Goal: Task Accomplishment & Management: Use online tool/utility

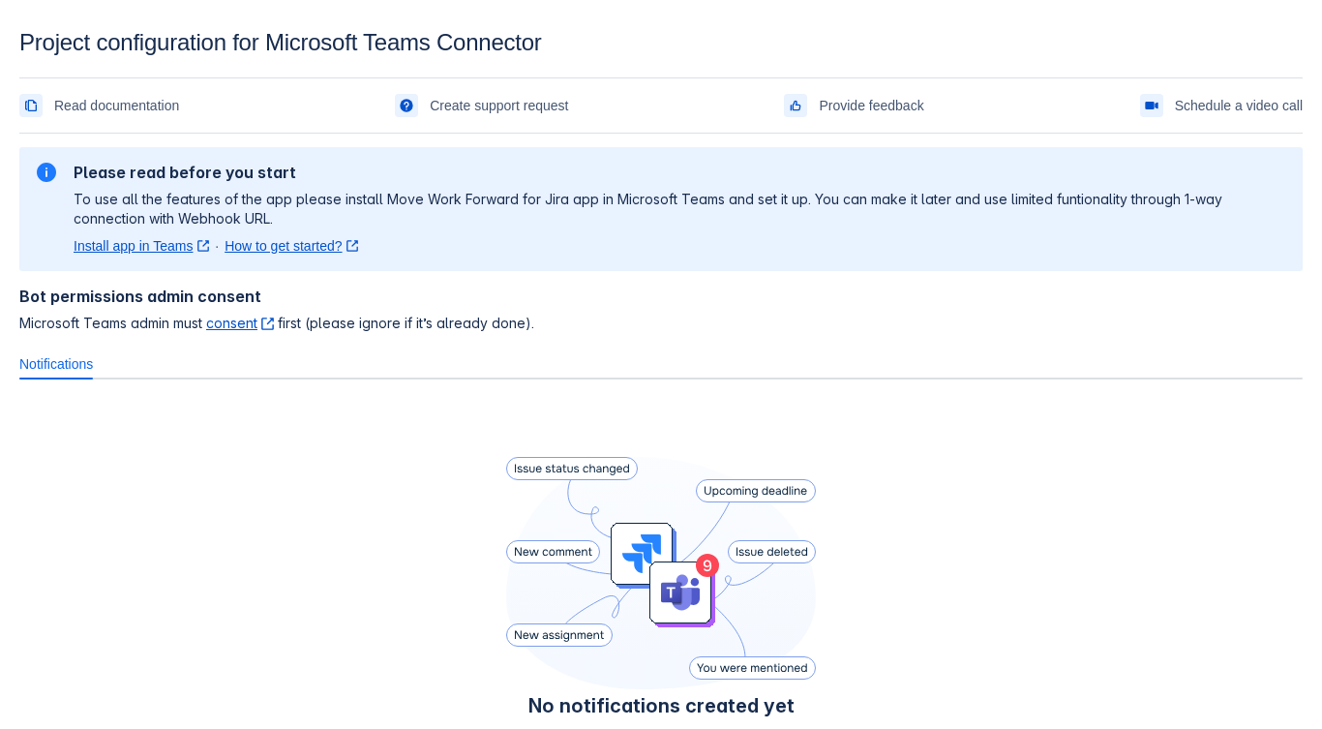
click at [1162, 324] on span "Microsoft Teams admin must consent ﻿ , (opens new window) first (please ignore …" at bounding box center [660, 323] width 1283 height 19
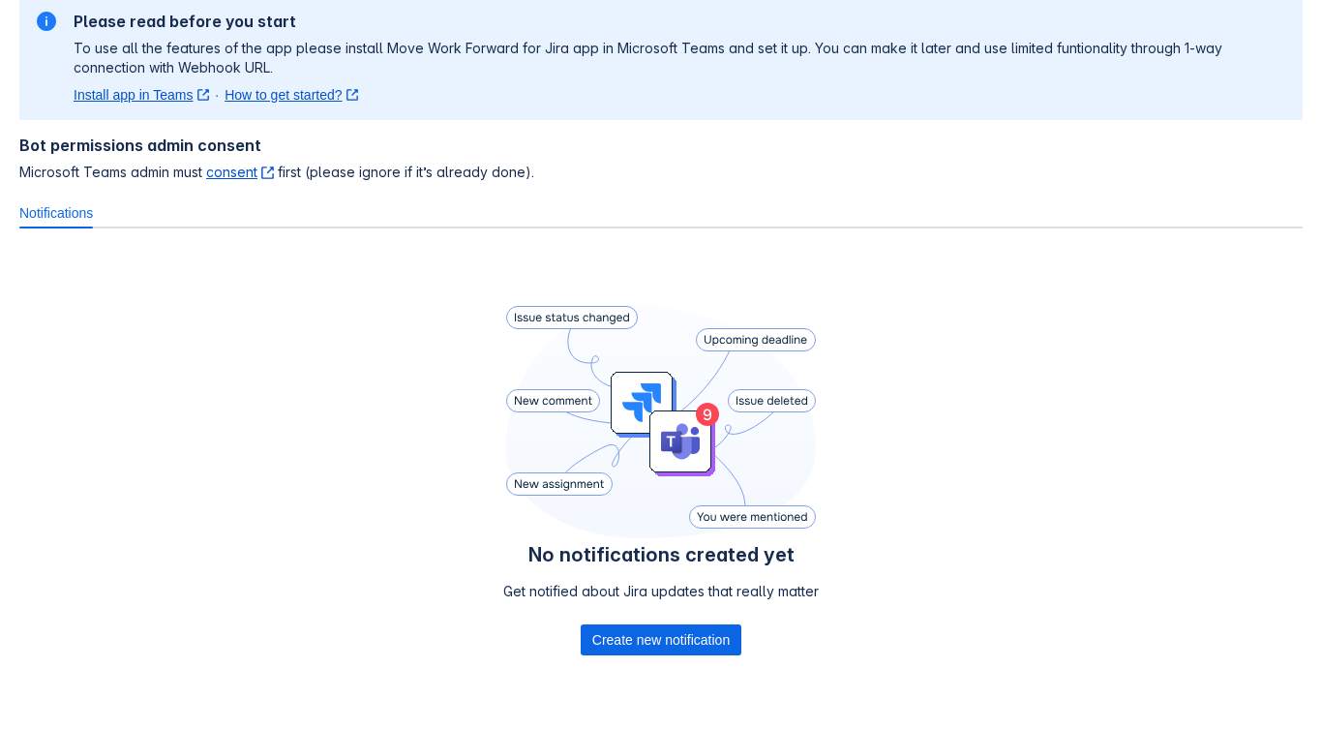
scroll to position [200, 0]
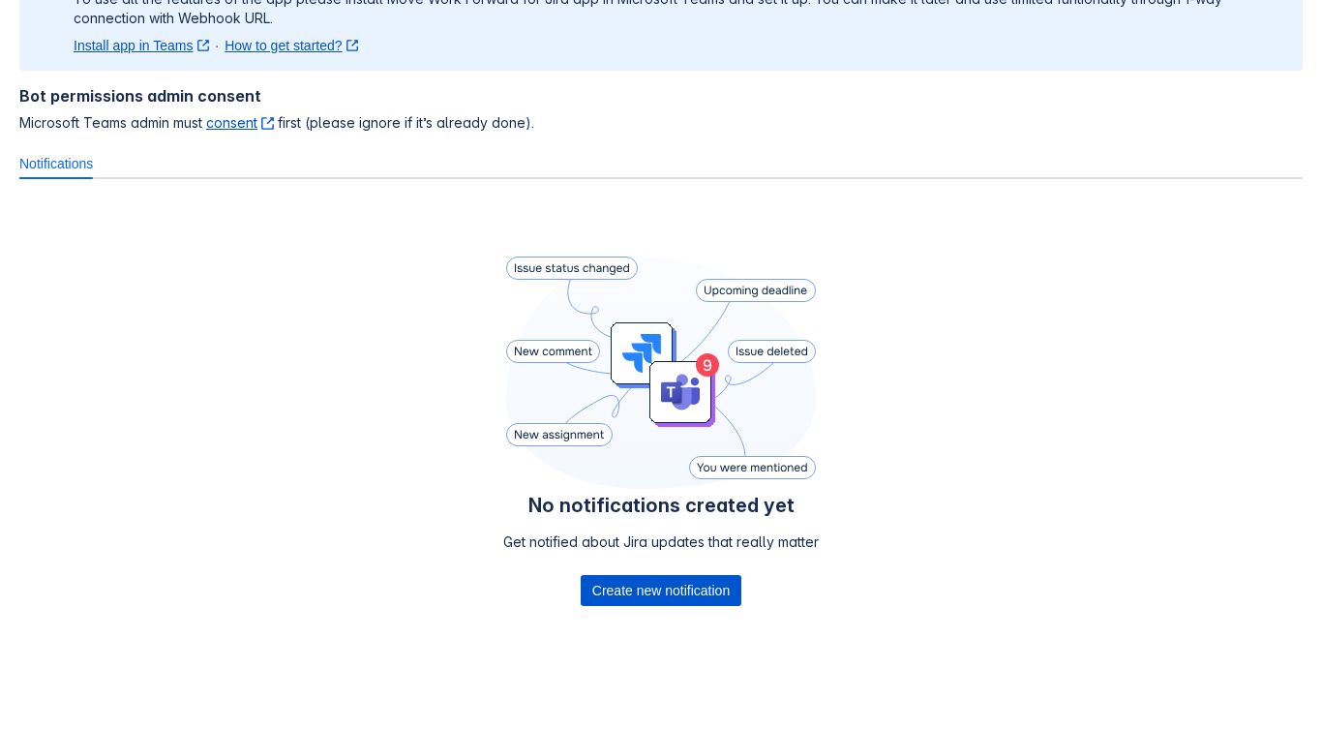
click at [665, 598] on span "Create new notification" at bounding box center [660, 590] width 137 height 31
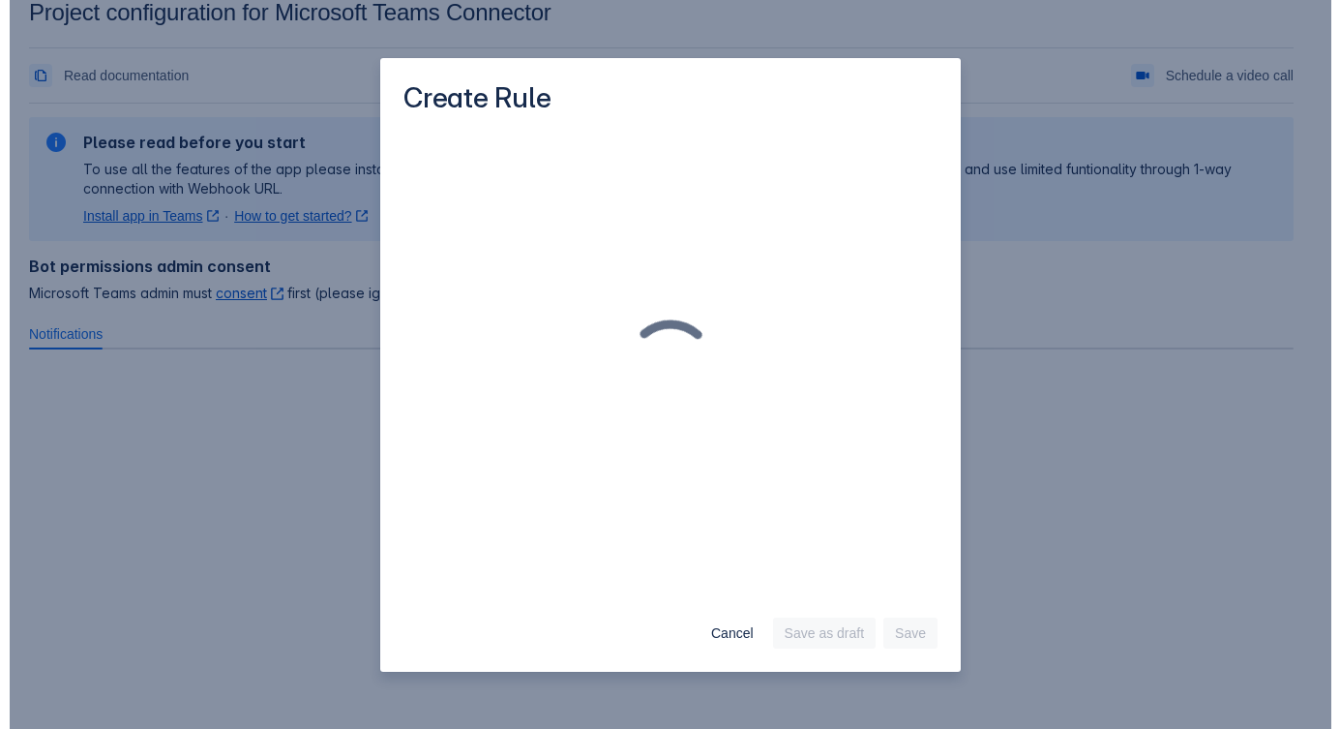
scroll to position [29, 0]
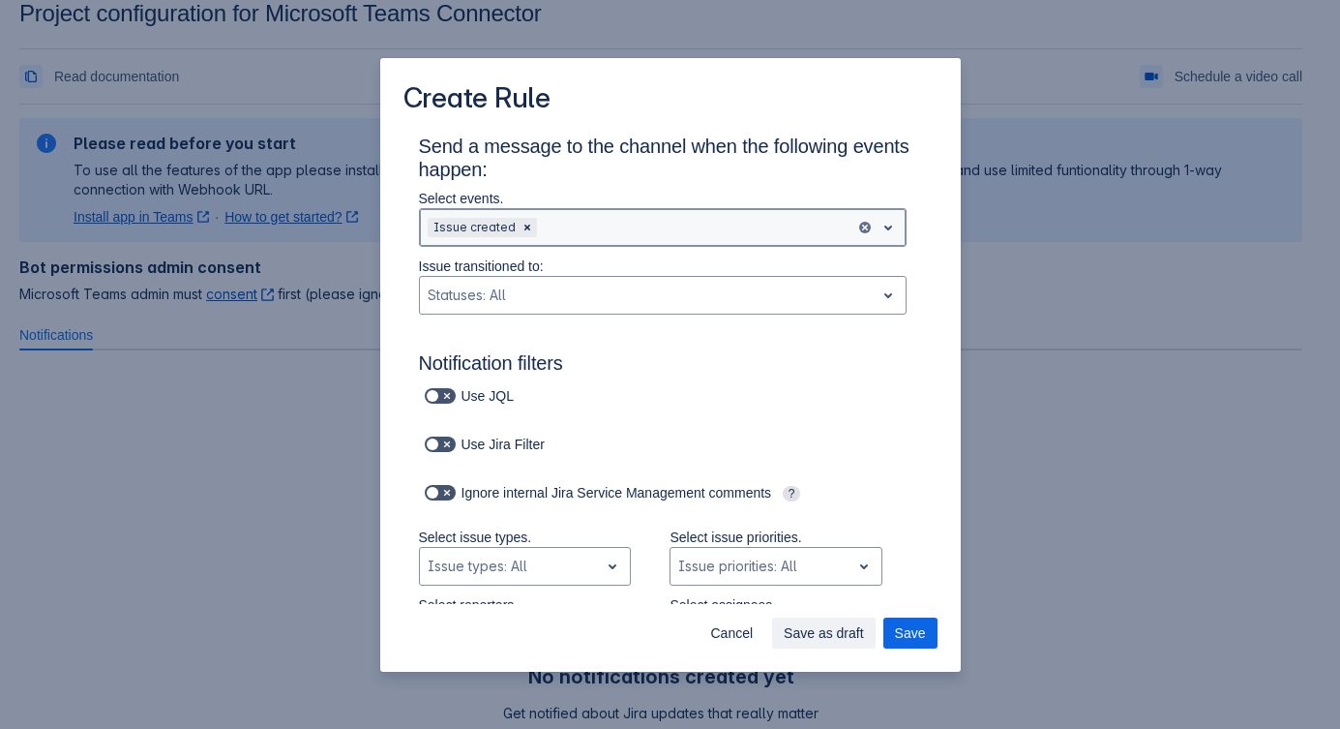
click at [877, 236] on span "open" at bounding box center [888, 227] width 23 height 23
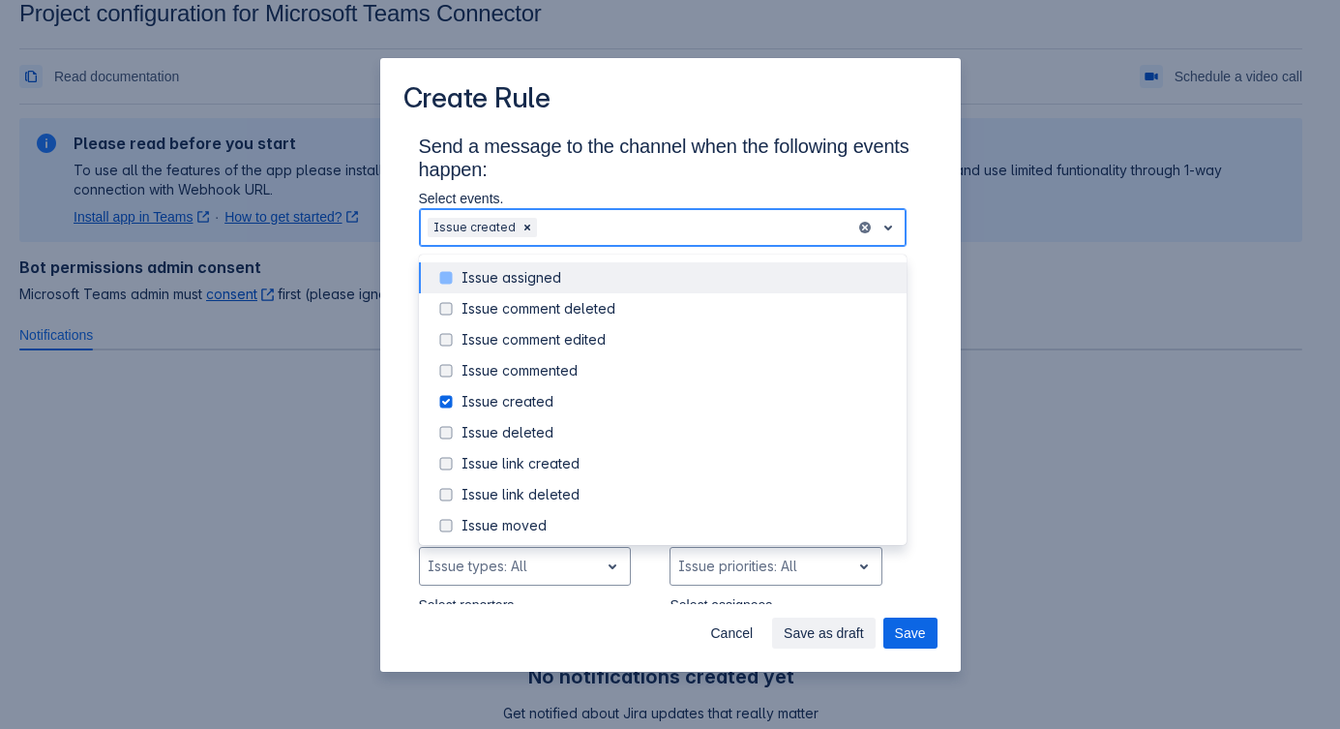
click at [446, 278] on span at bounding box center [446, 277] width 23 height 23
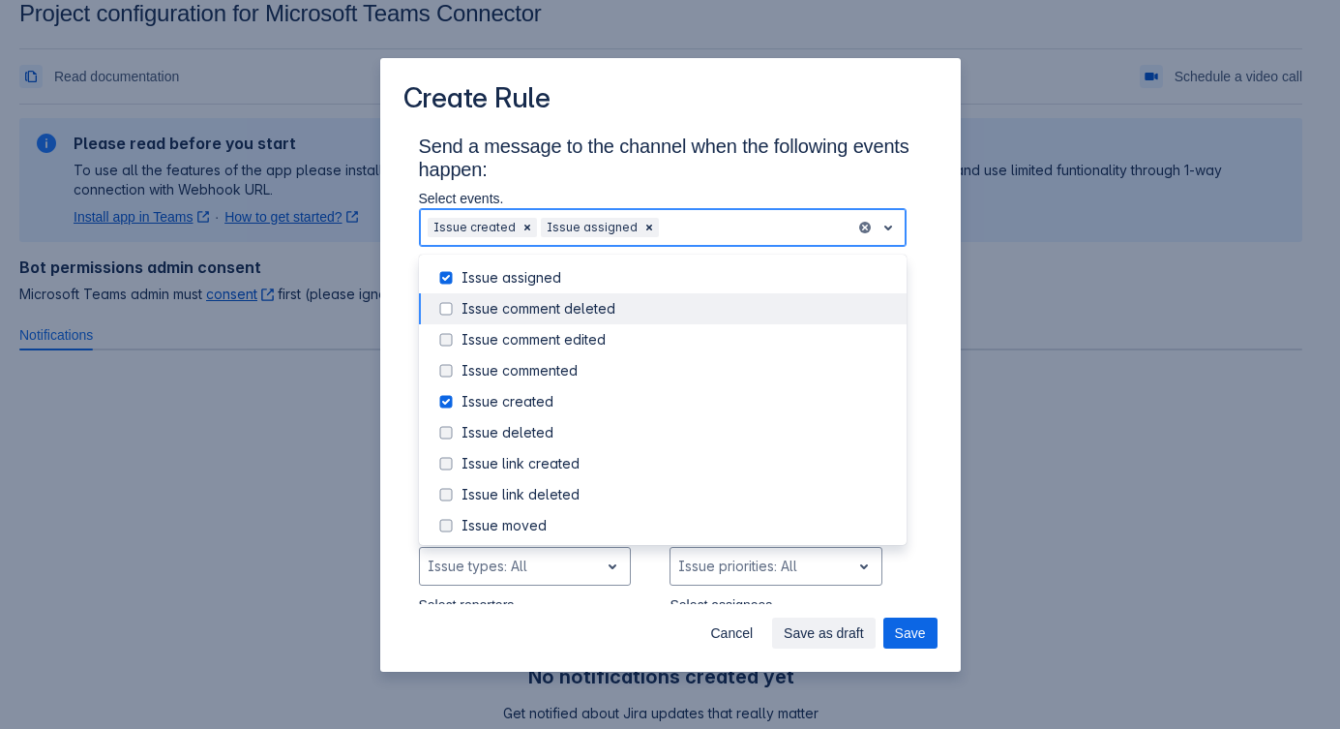
click at [450, 317] on span at bounding box center [446, 308] width 23 height 23
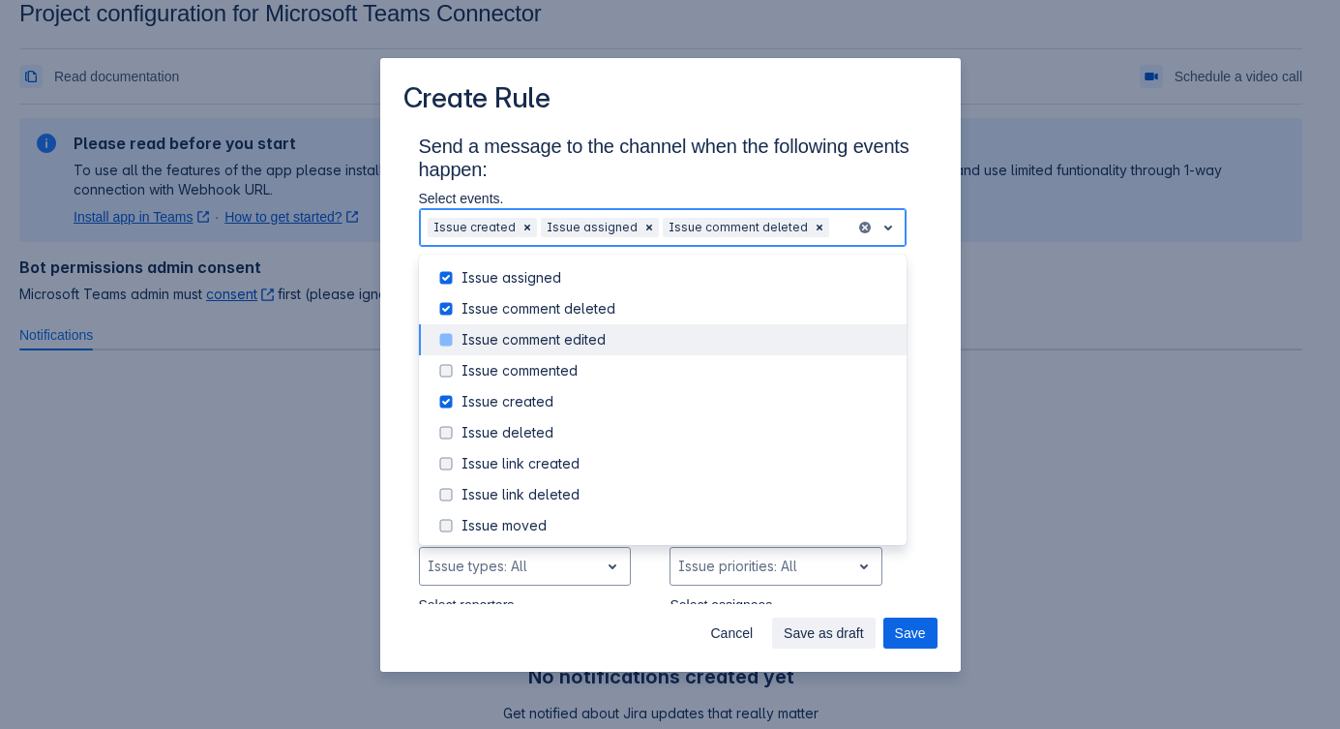
click at [451, 346] on span at bounding box center [446, 339] width 23 height 23
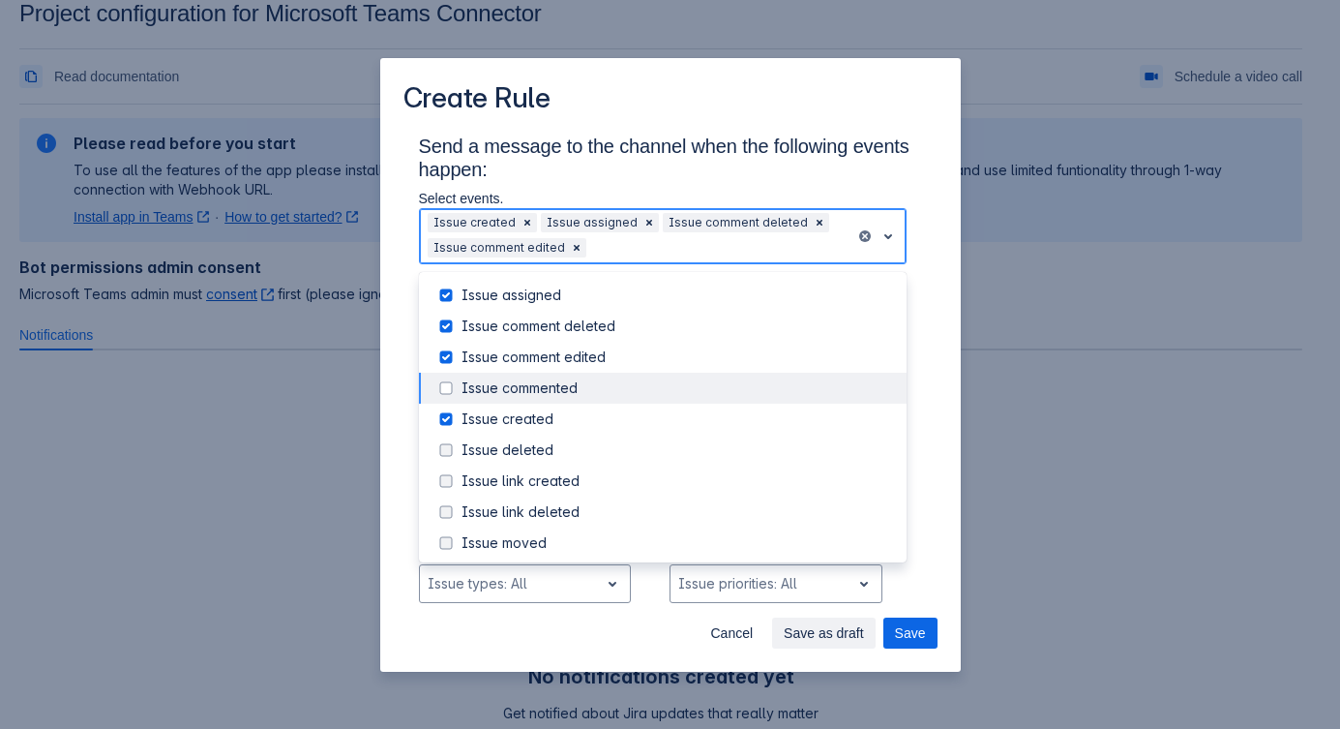
click at [446, 397] on span at bounding box center [446, 387] width 23 height 23
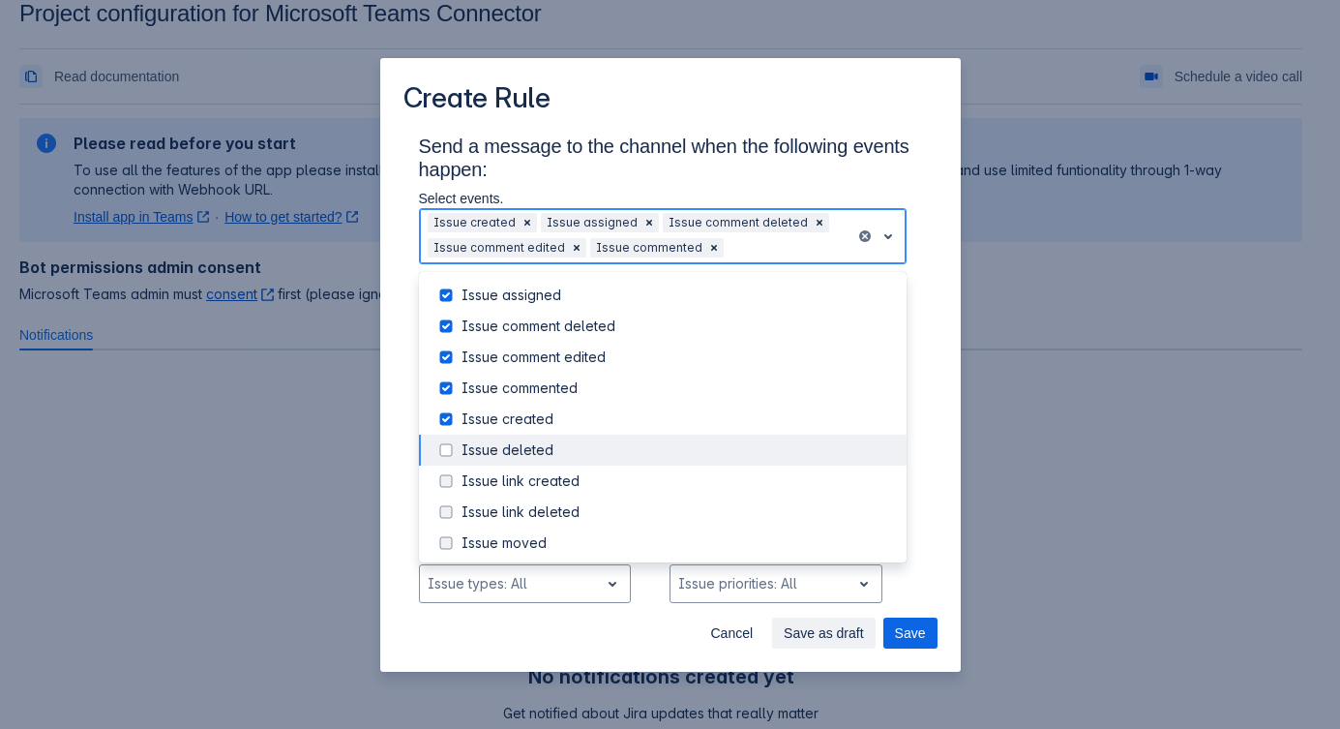
click at [447, 459] on span at bounding box center [446, 449] width 23 height 23
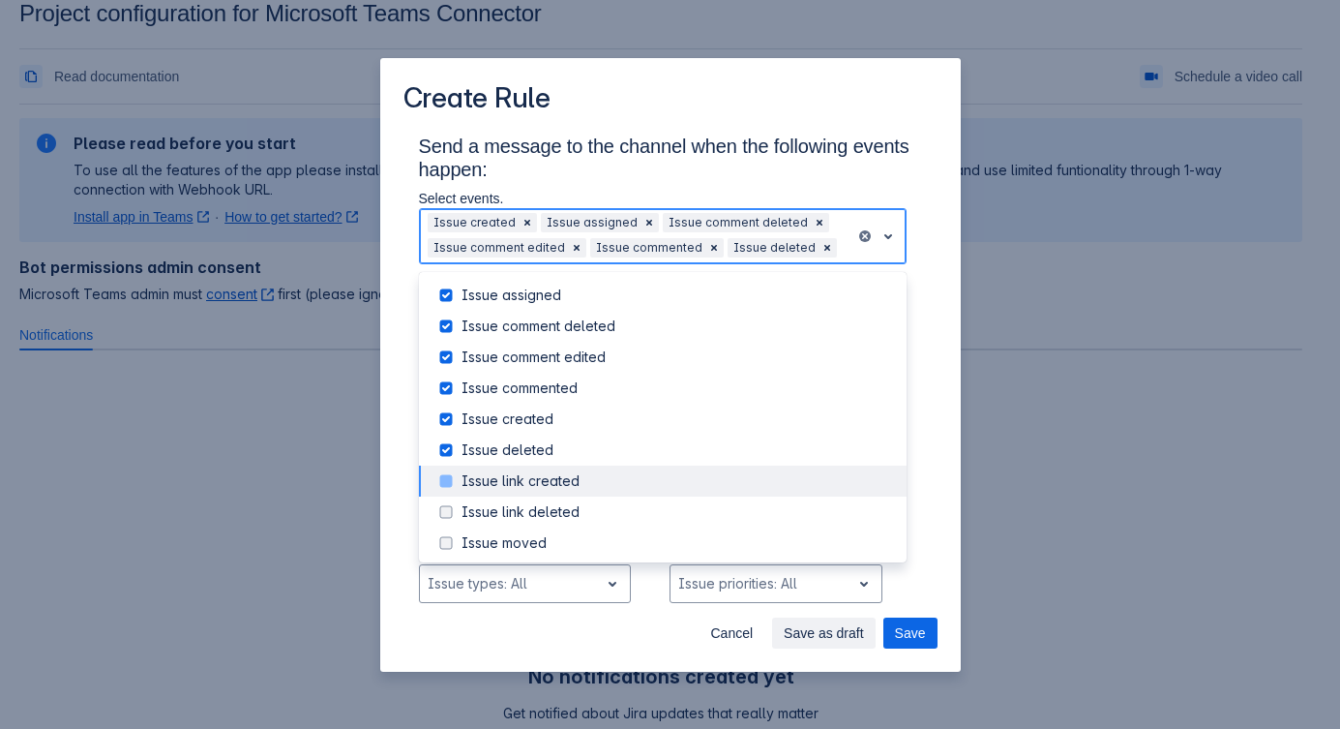
drag, startPoint x: 445, startPoint y: 473, endPoint x: 448, endPoint y: 500, distance: 27.3
click at [445, 479] on span at bounding box center [446, 480] width 23 height 23
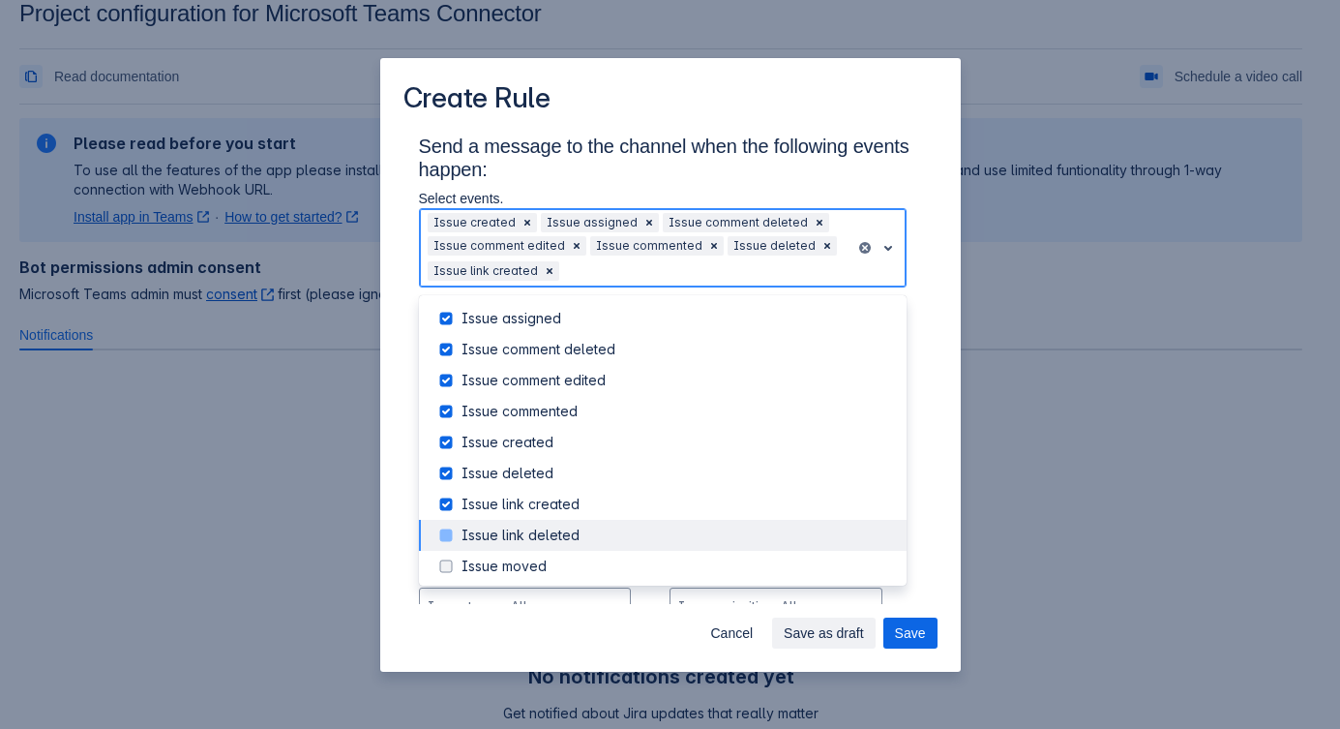
click at [445, 531] on span at bounding box center [446, 535] width 23 height 23
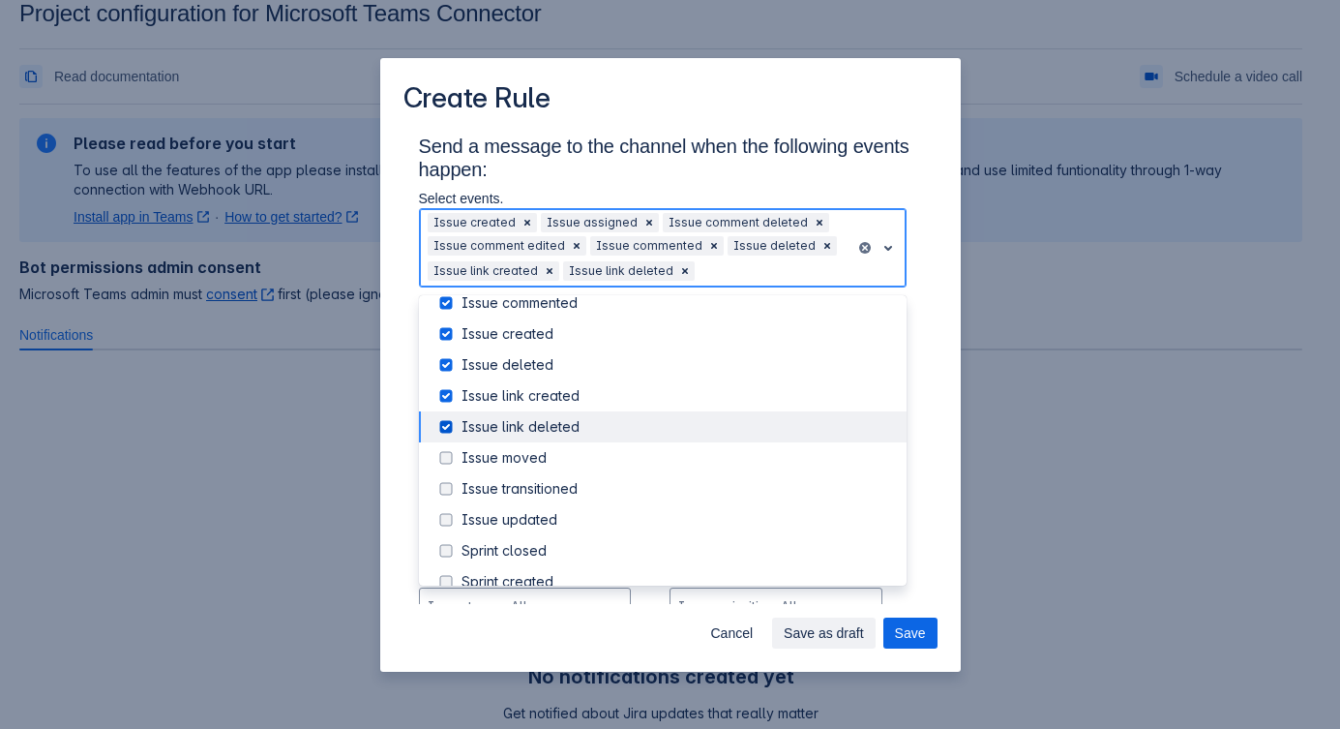
scroll to position [220, 0]
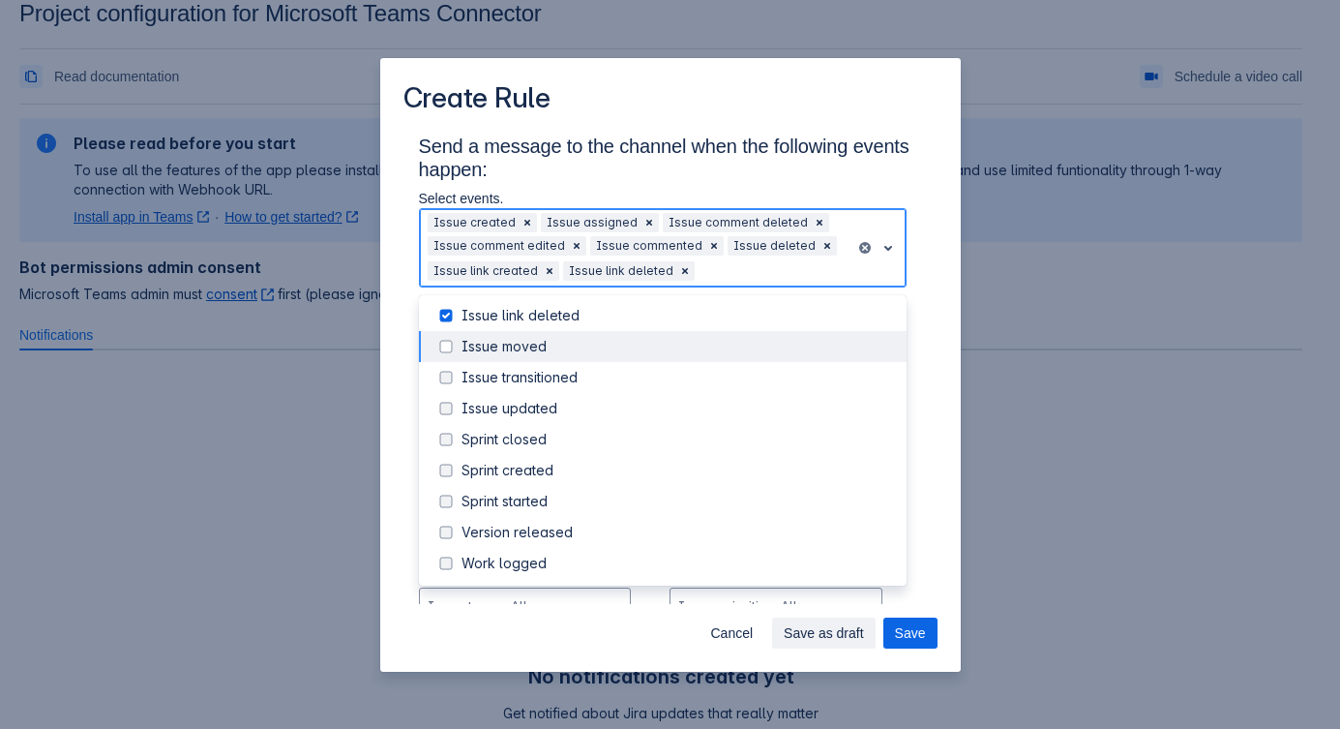
drag, startPoint x: 445, startPoint y: 351, endPoint x: 446, endPoint y: 377, distance: 26.1
click at [445, 350] on span at bounding box center [446, 346] width 23 height 23
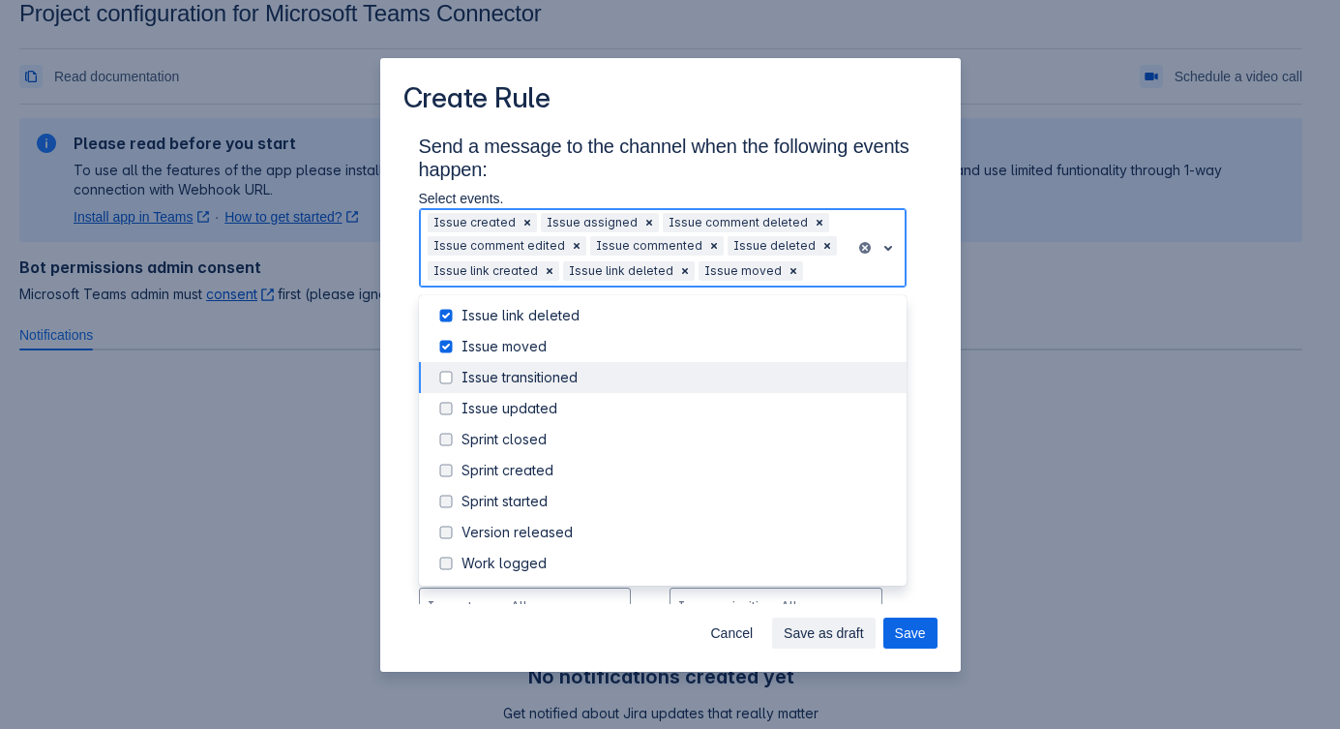
click at [440, 376] on span at bounding box center [446, 377] width 23 height 23
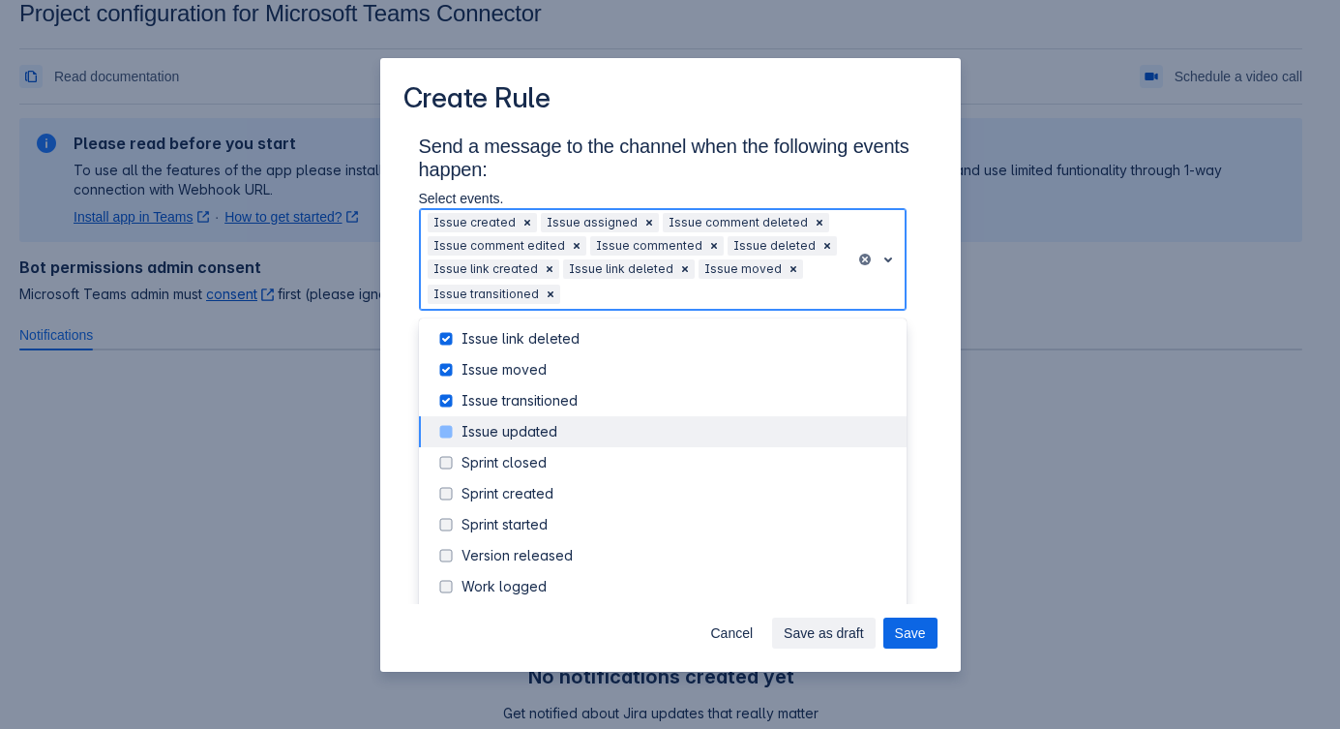
click at [440, 434] on span at bounding box center [446, 431] width 23 height 23
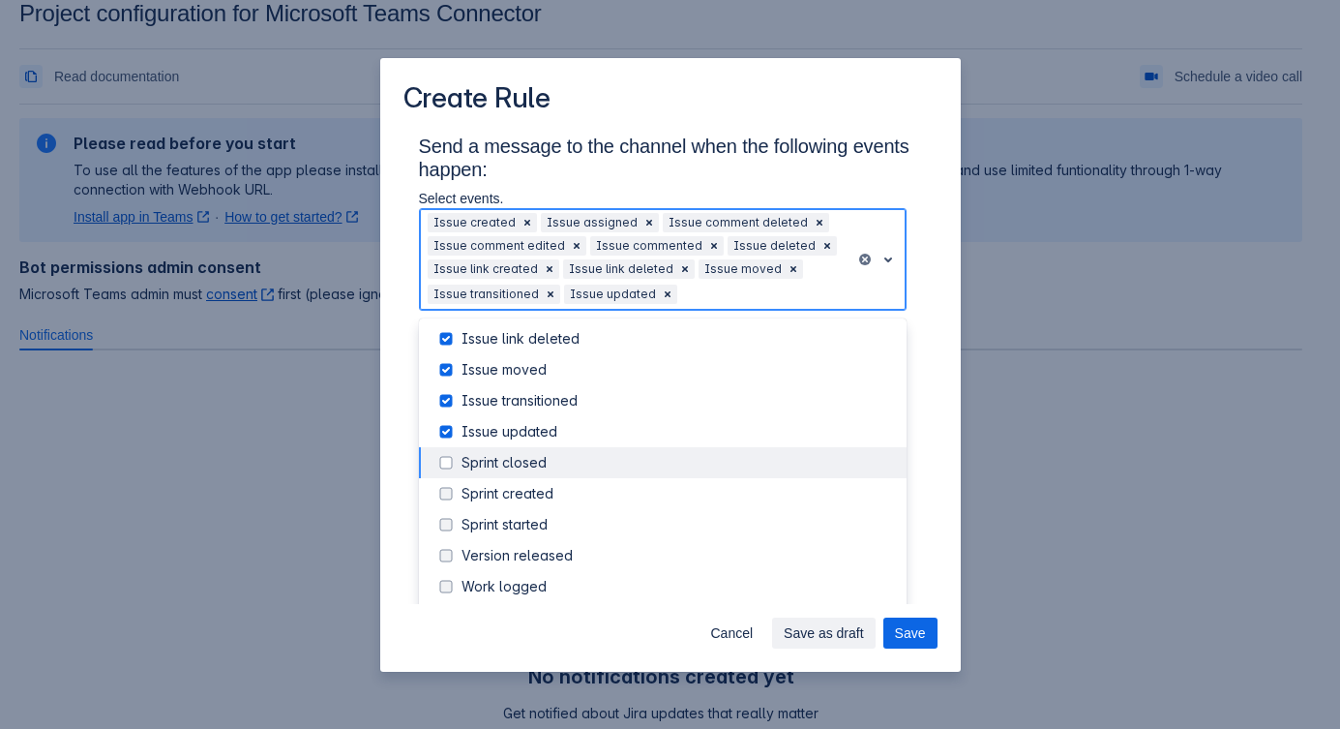
click at [441, 468] on span at bounding box center [446, 462] width 23 height 23
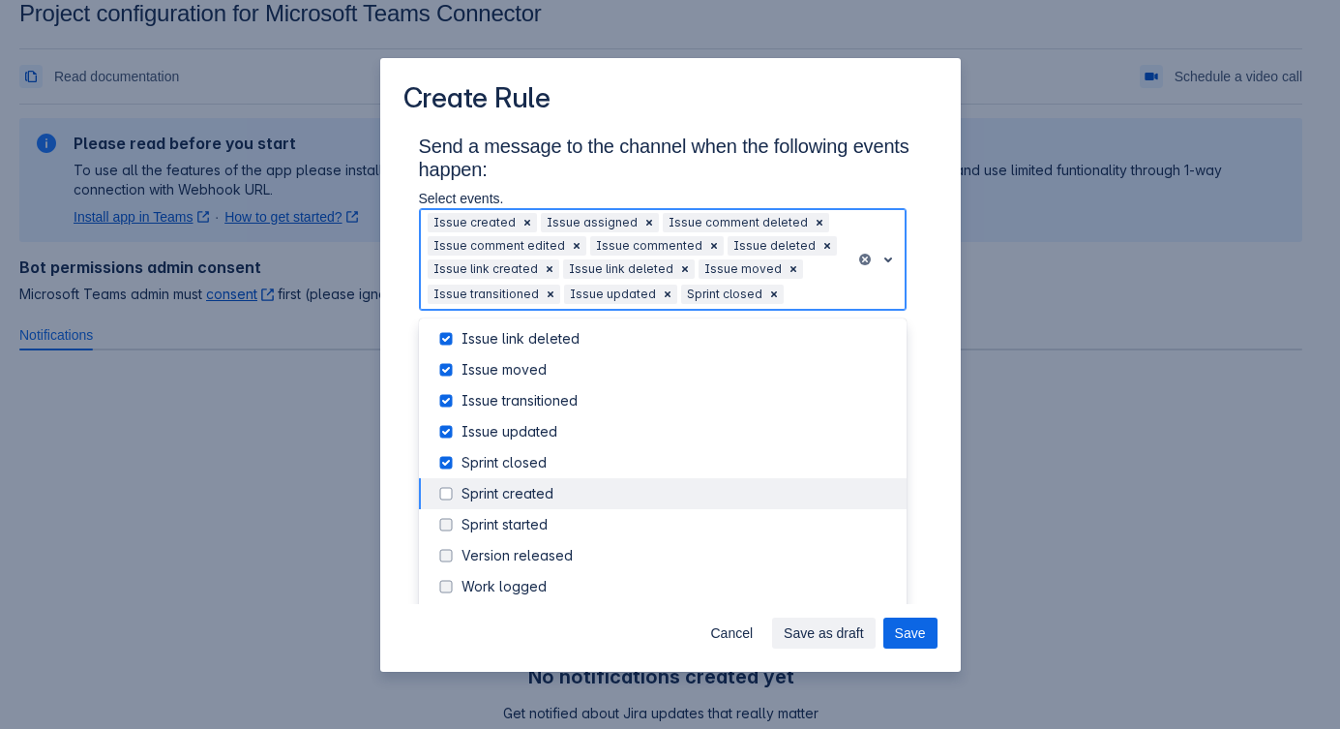
click at [440, 501] on span at bounding box center [446, 493] width 23 height 23
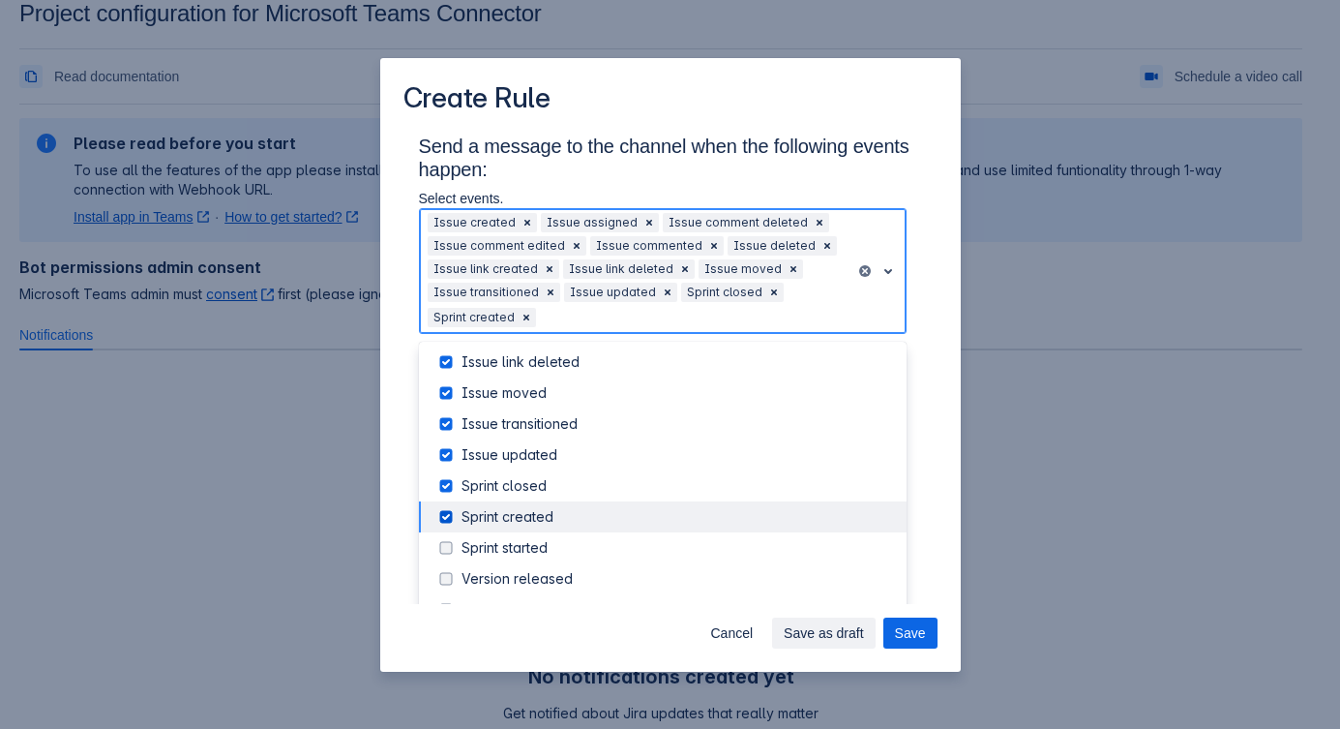
click at [438, 523] on span at bounding box center [446, 516] width 23 height 23
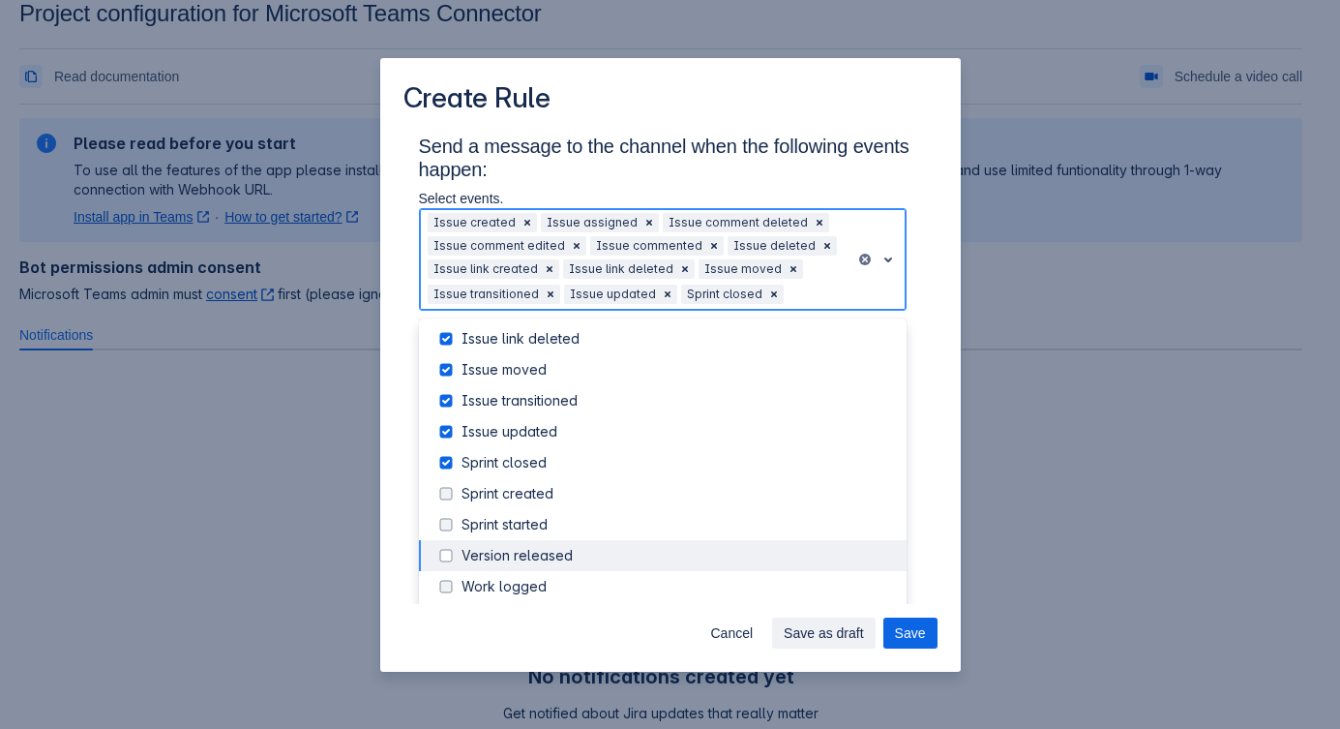
click at [436, 540] on div "Version released" at bounding box center [663, 555] width 488 height 31
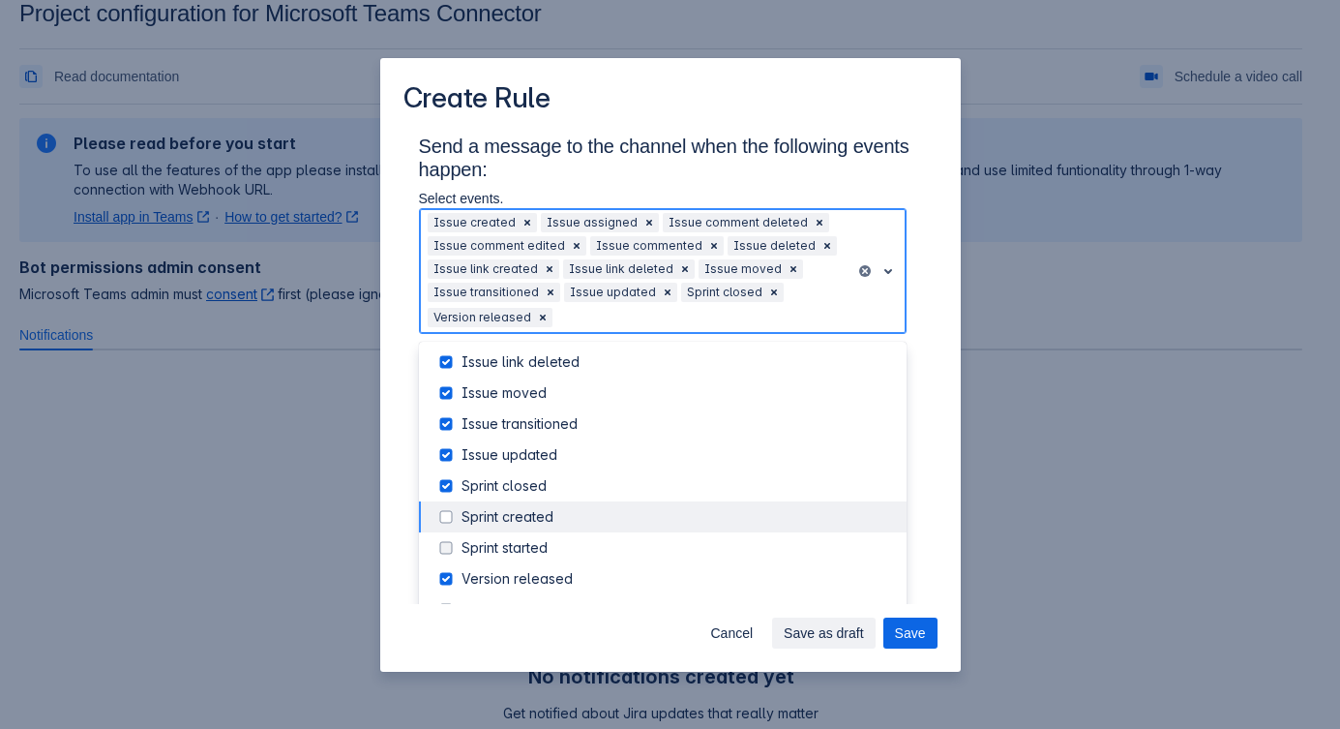
click at [446, 522] on span at bounding box center [446, 516] width 23 height 23
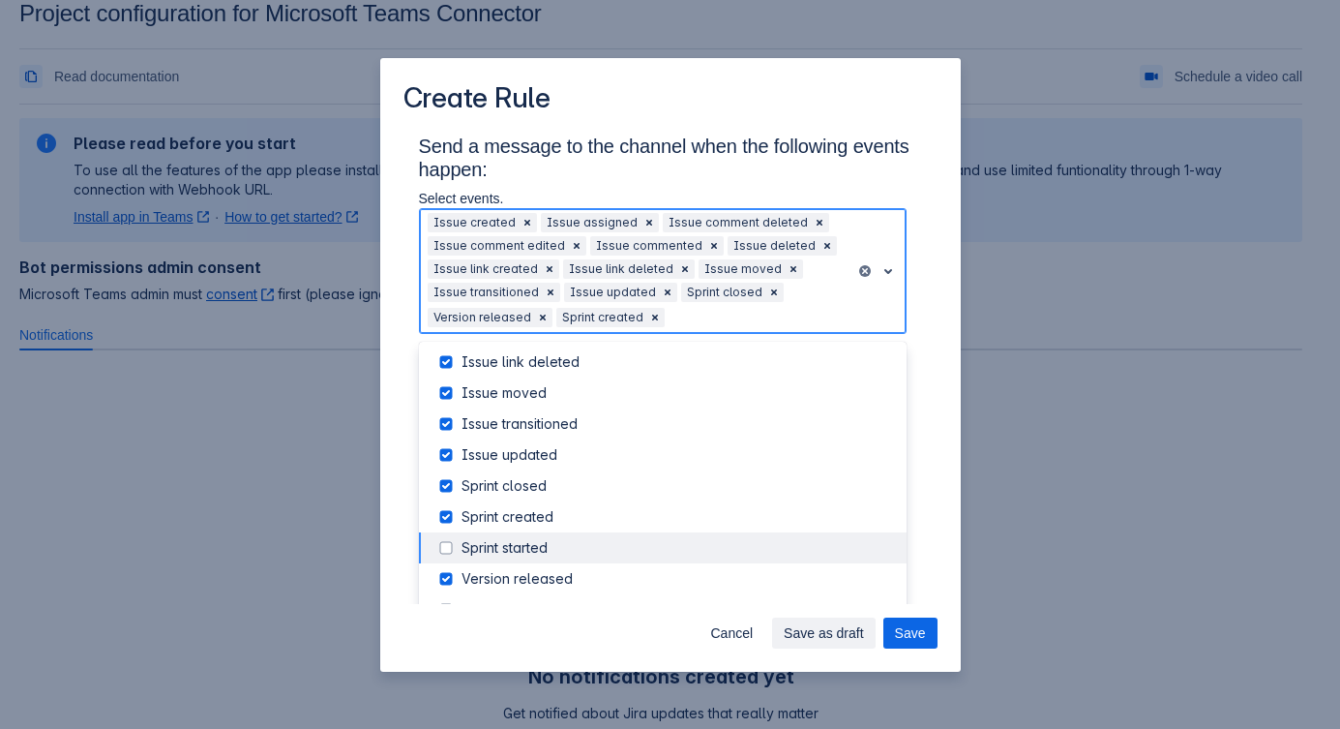
click at [447, 546] on span at bounding box center [446, 547] width 23 height 23
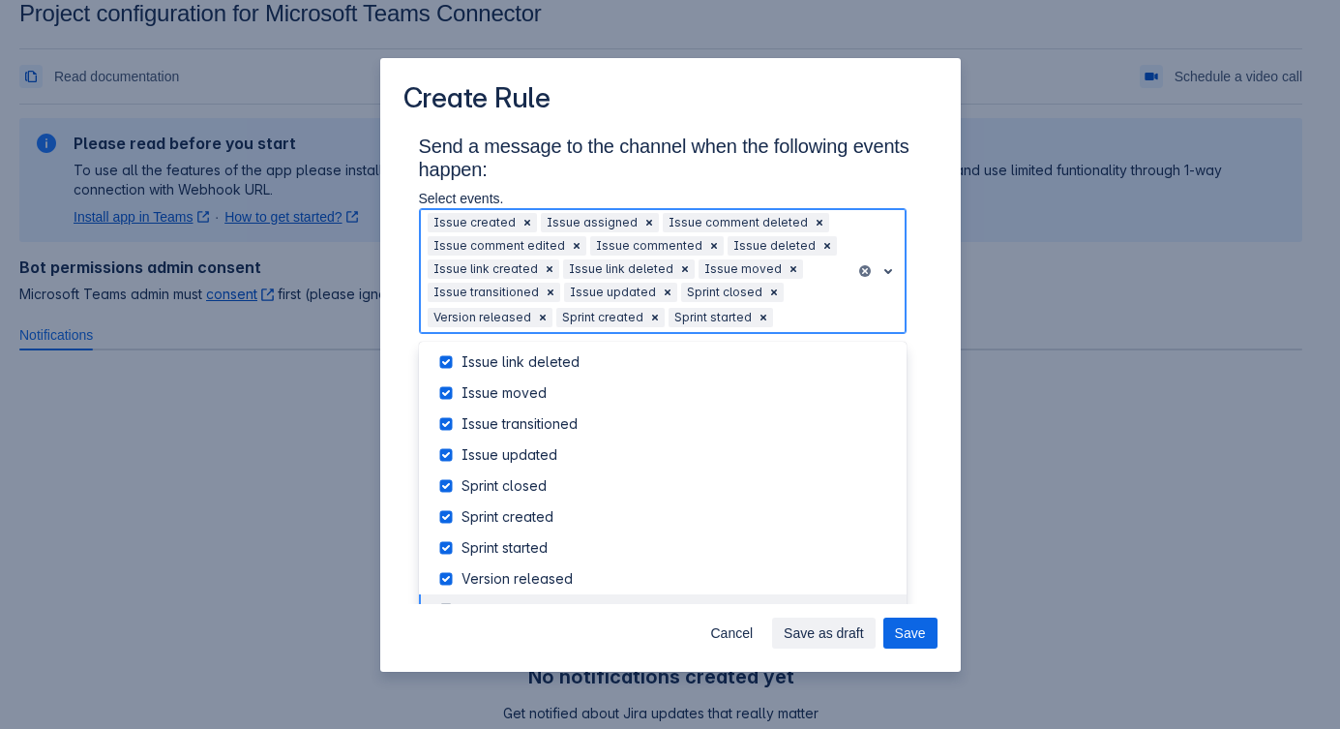
click at [500, 600] on div "Work logged" at bounding box center [679, 609] width 434 height 19
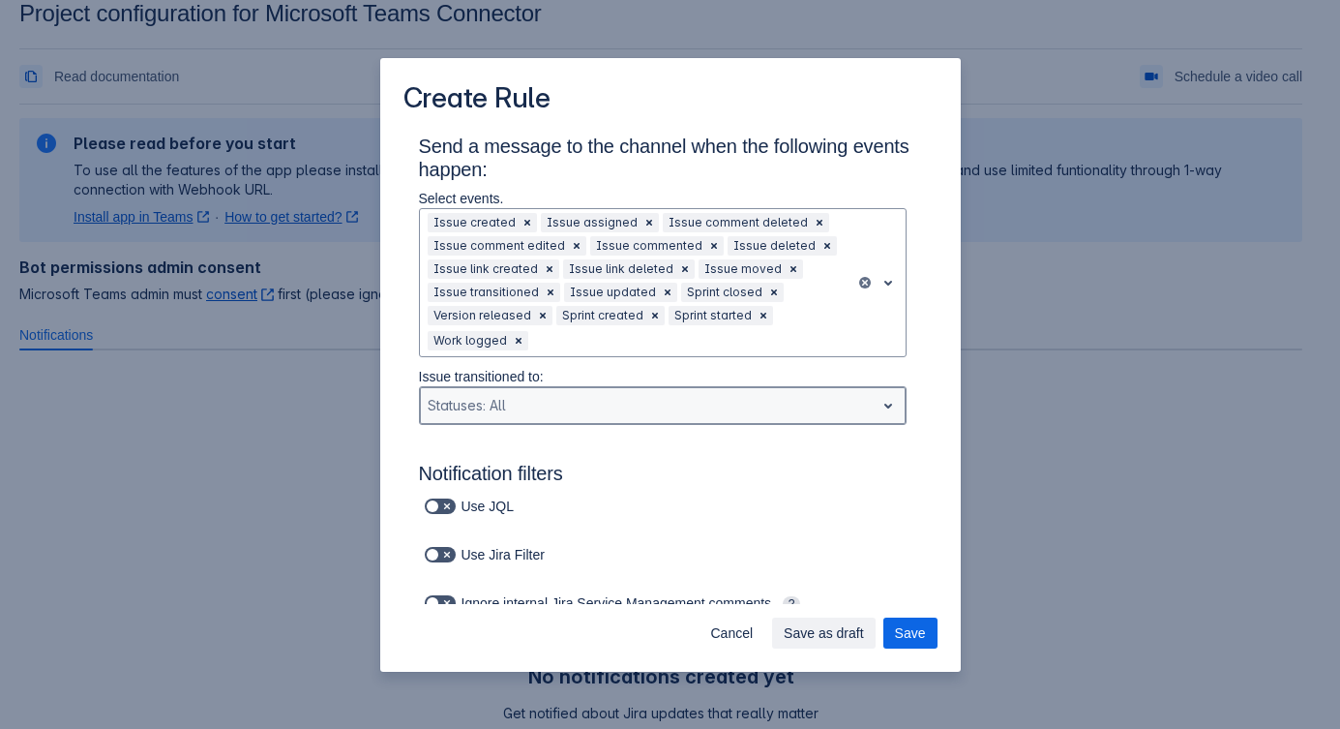
click at [804, 406] on div at bounding box center [647, 405] width 439 height 23
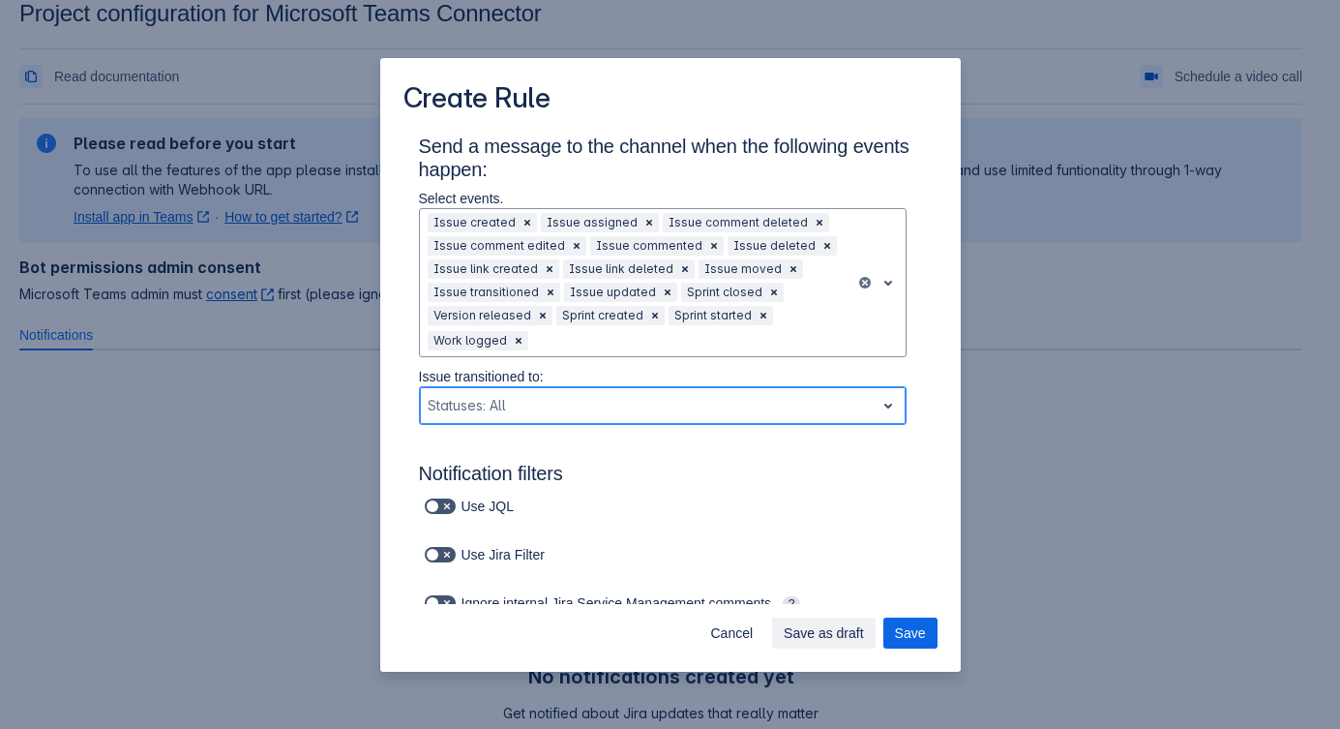
click at [804, 406] on div at bounding box center [647, 405] width 439 height 23
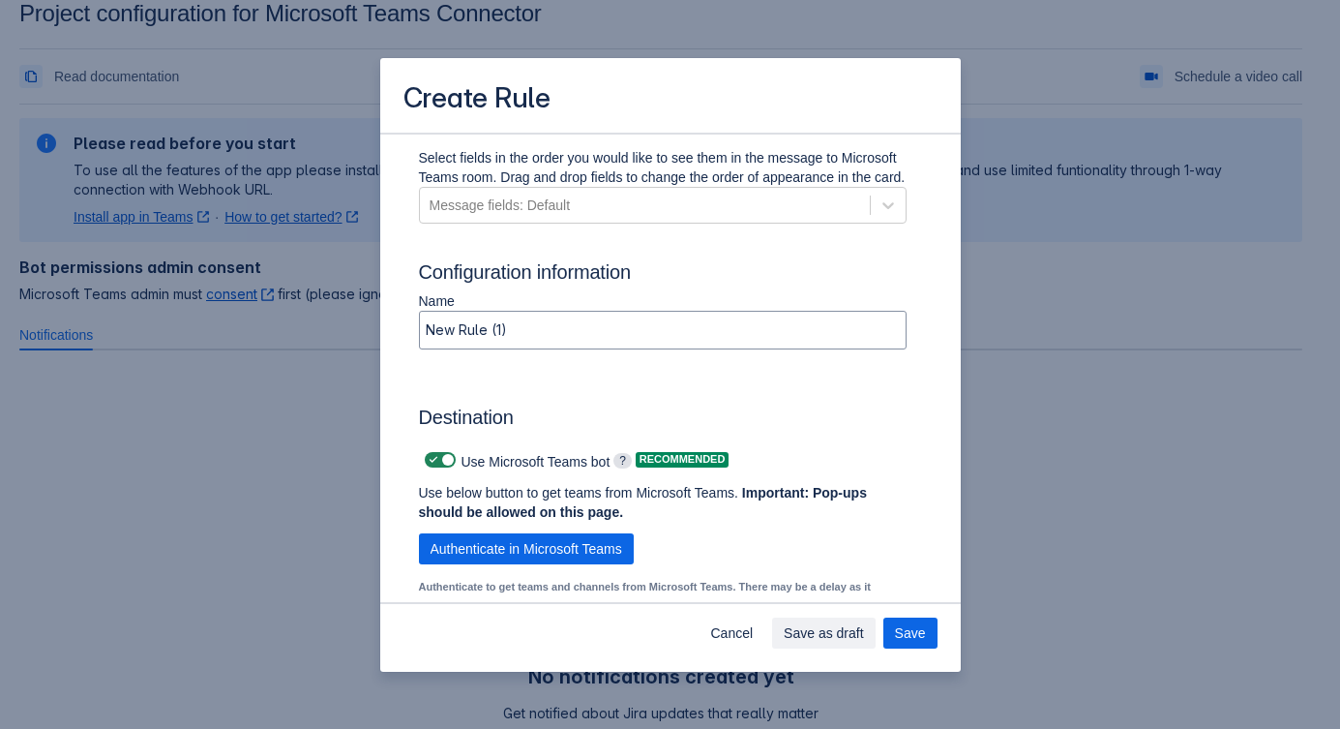
scroll to position [1095, 0]
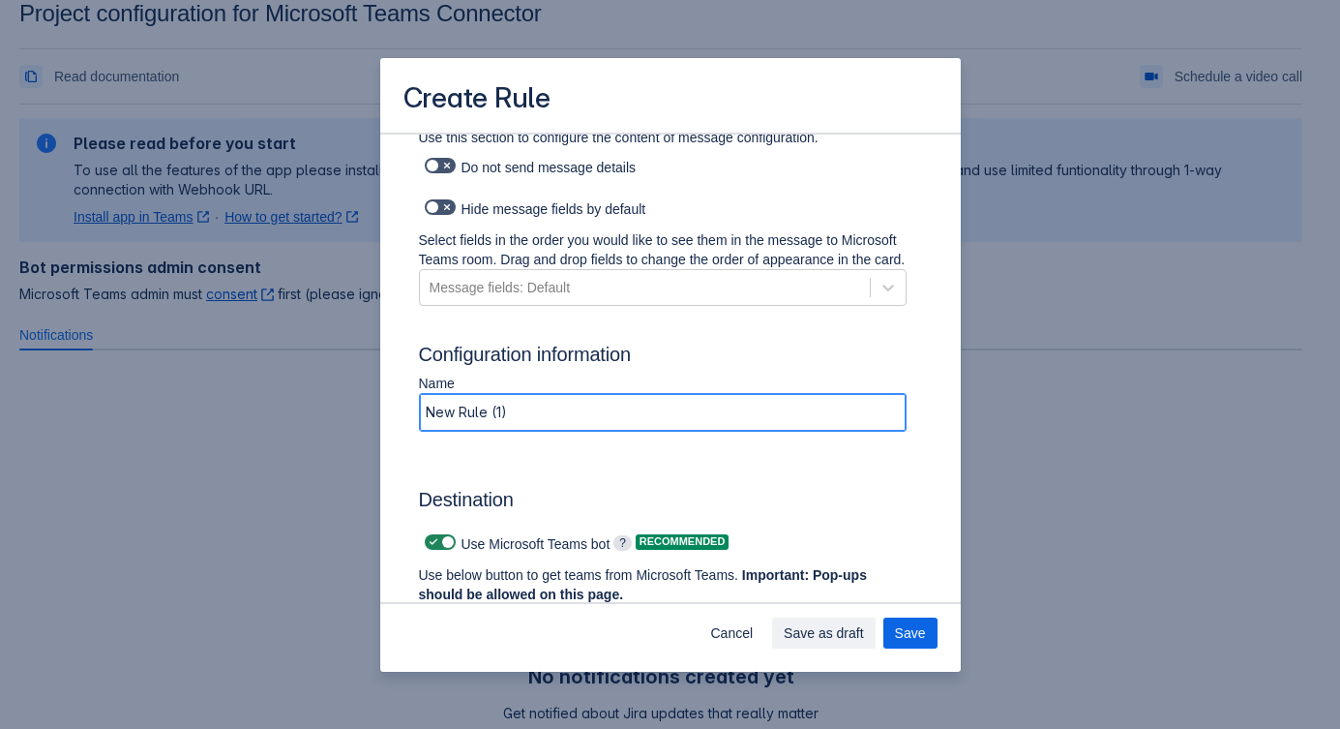
drag, startPoint x: 494, startPoint y: 436, endPoint x: 380, endPoint y: 432, distance: 113.3
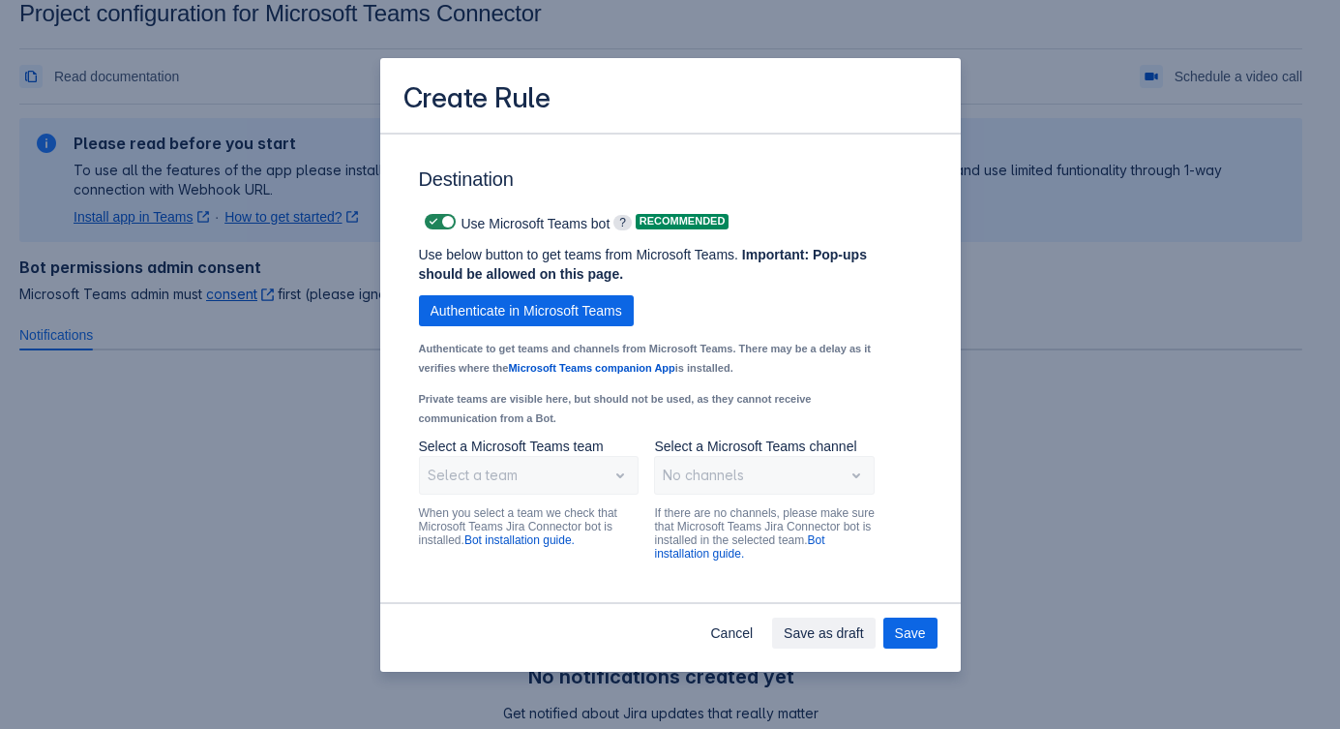
scroll to position [1449, 0]
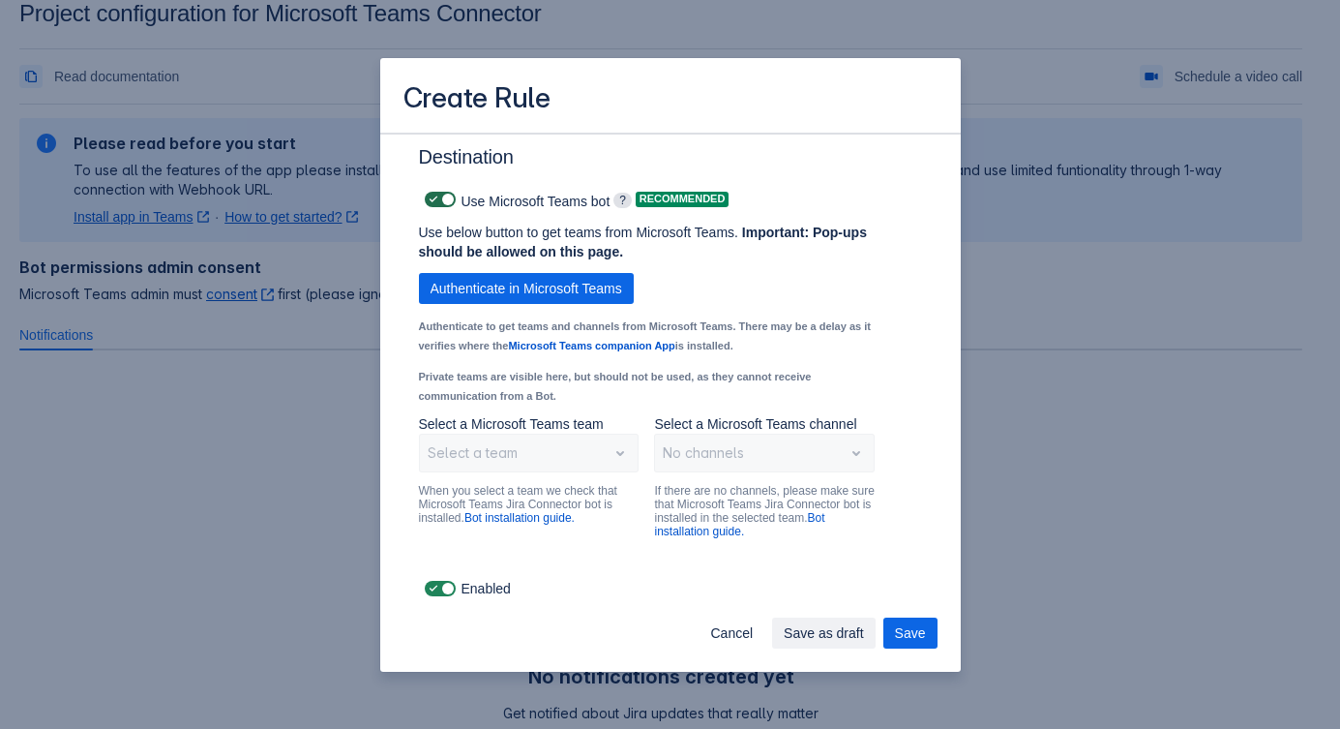
type input "MISterLib config 1"
click at [441, 203] on span at bounding box center [446, 199] width 15 height 15
click at [437, 203] on input "checkbox" at bounding box center [431, 200] width 13 height 13
checkbox input "false"
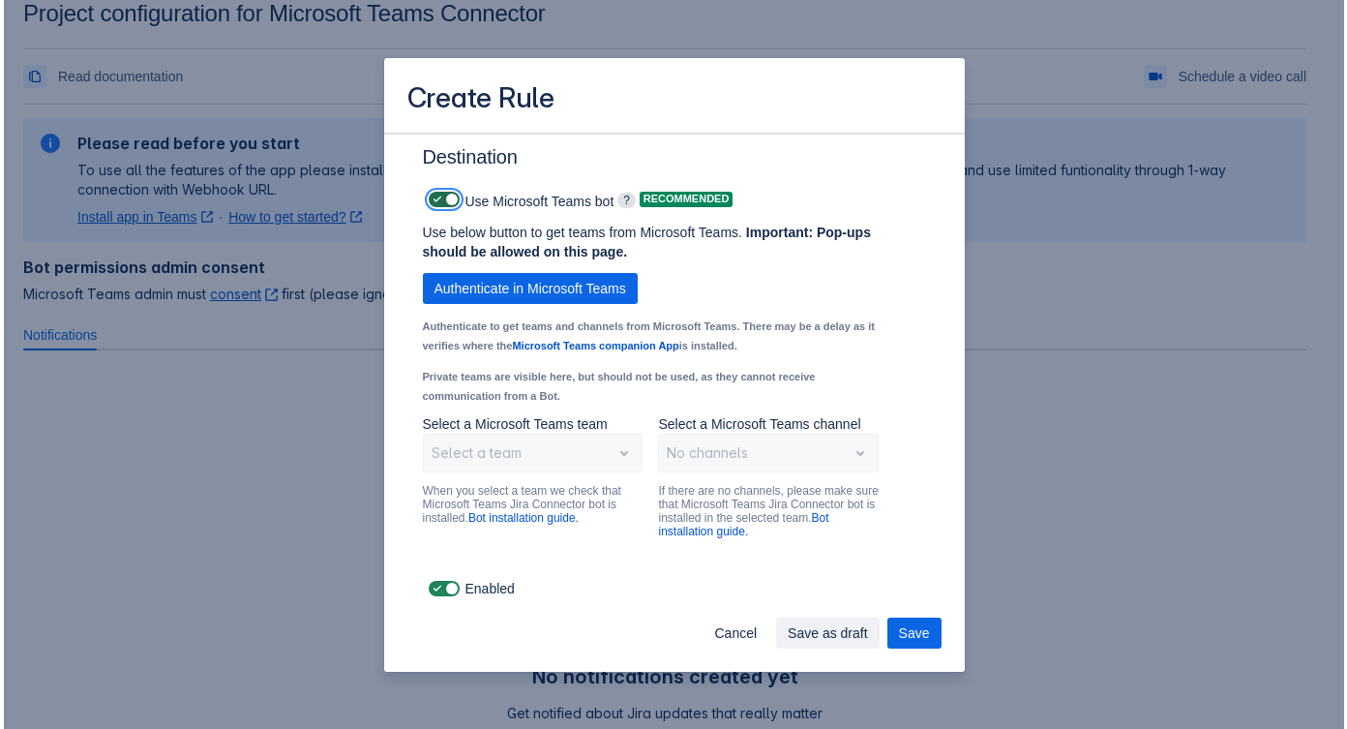
scroll to position [1210, 0]
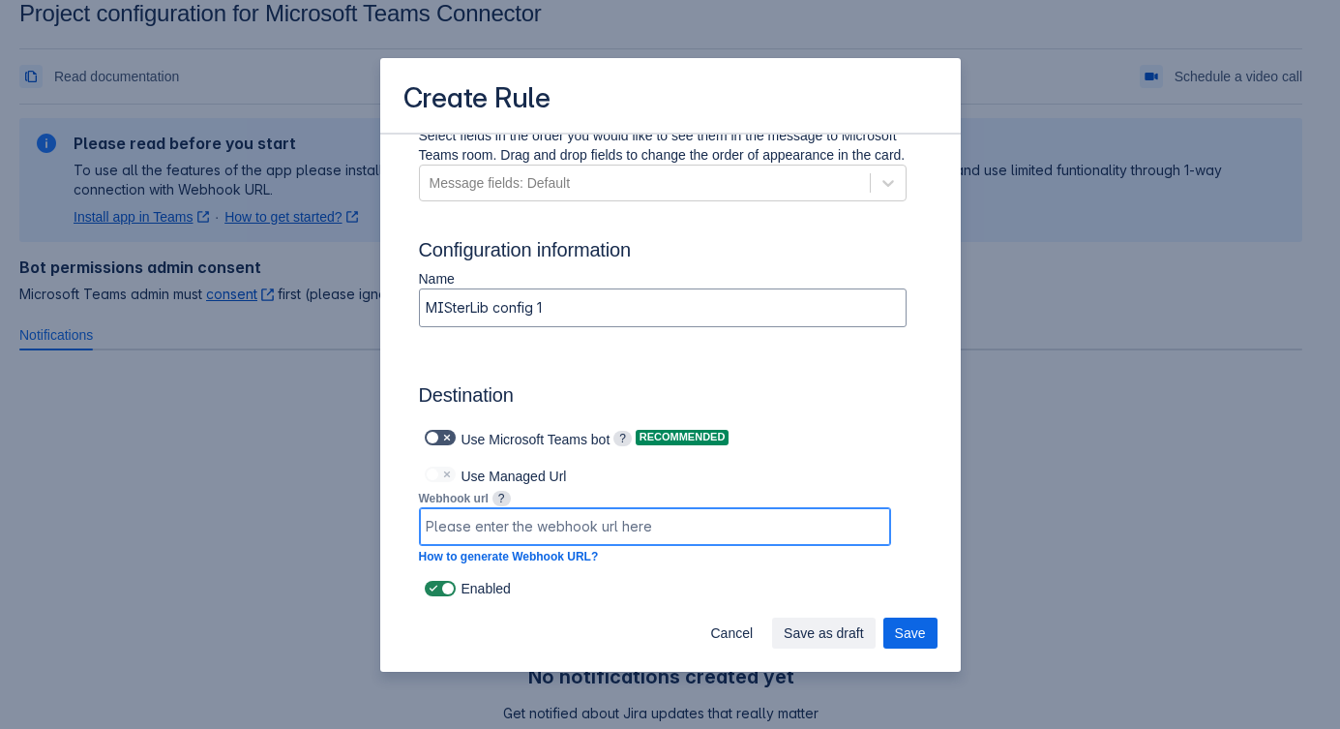
click at [742, 537] on input at bounding box center [655, 526] width 470 height 35
click at [545, 527] on input at bounding box center [655, 526] width 470 height 35
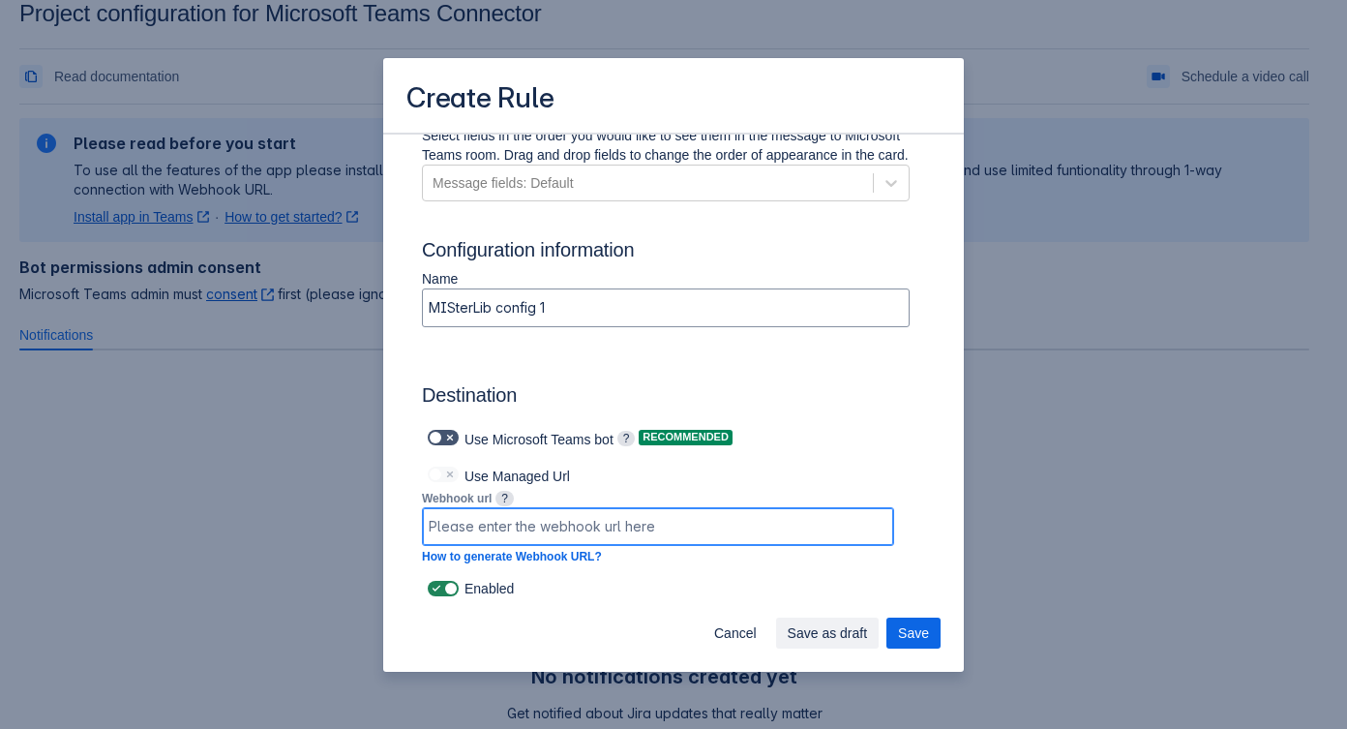
click at [663, 521] on input at bounding box center [658, 526] width 470 height 35
click at [619, 540] on input at bounding box center [658, 526] width 470 height 35
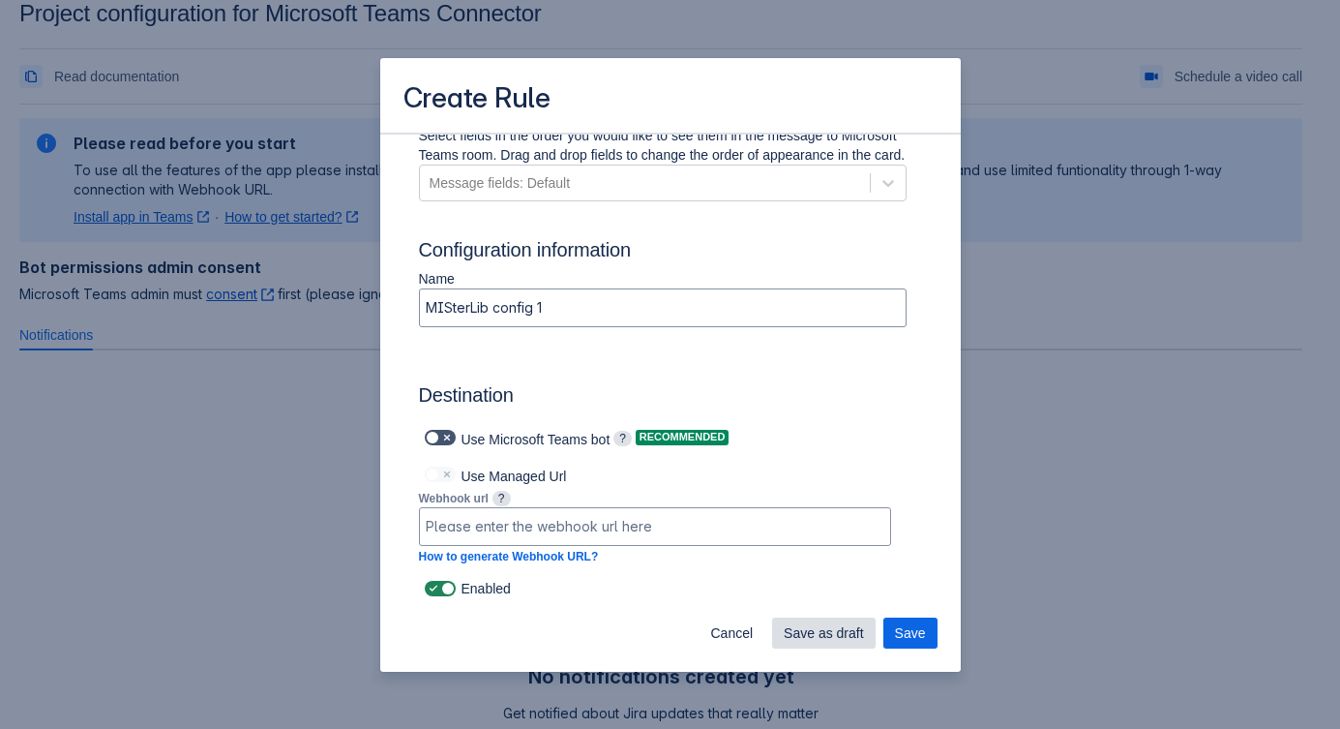
click at [815, 631] on span "Save as draft" at bounding box center [824, 632] width 80 height 31
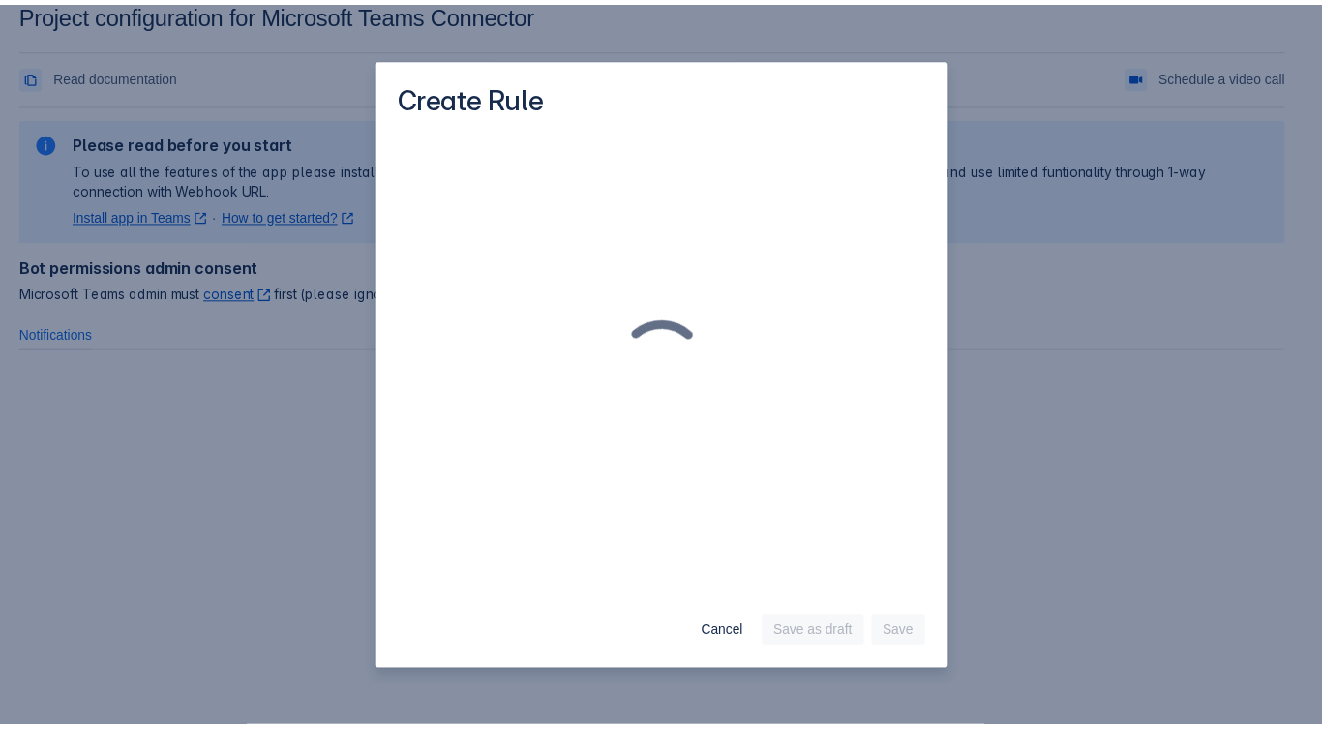
scroll to position [0, 0]
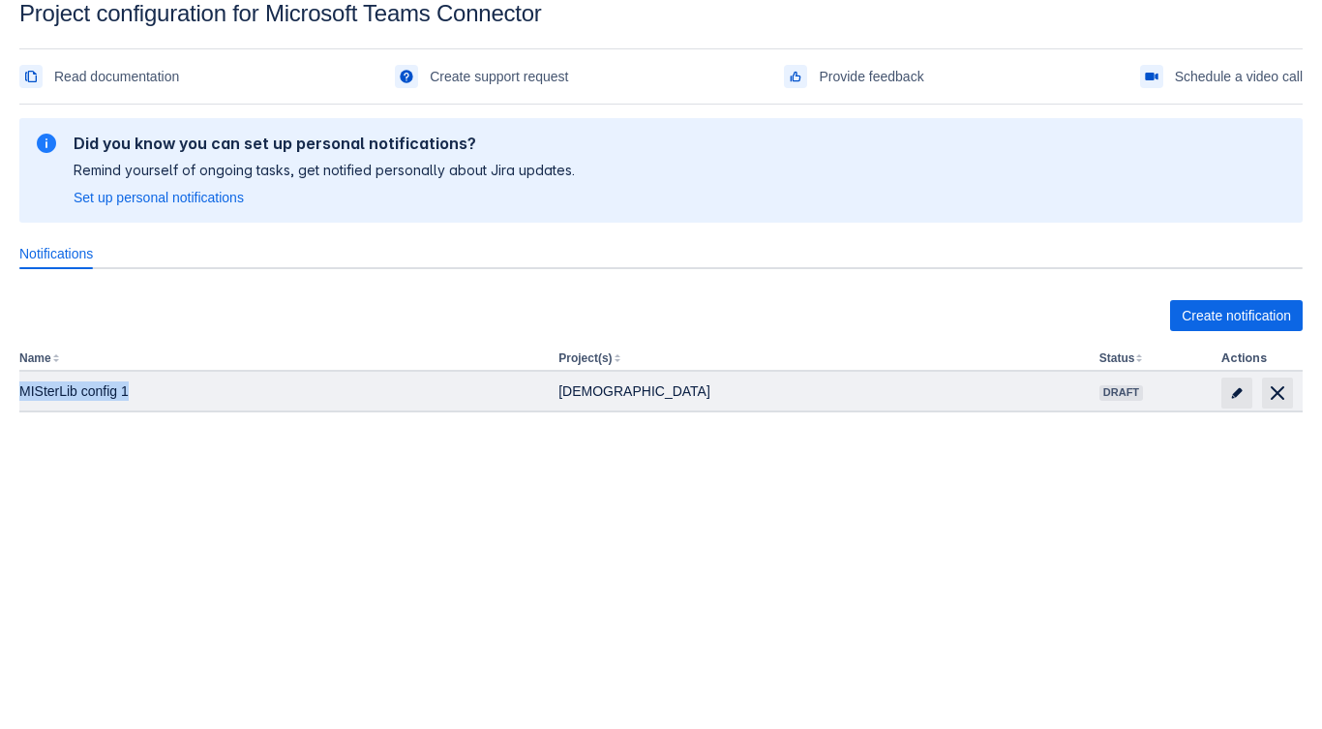
drag, startPoint x: 21, startPoint y: 384, endPoint x: 424, endPoint y: 403, distance: 403.0
click at [424, 403] on td "MISterLib config 1" at bounding box center [284, 391] width 531 height 39
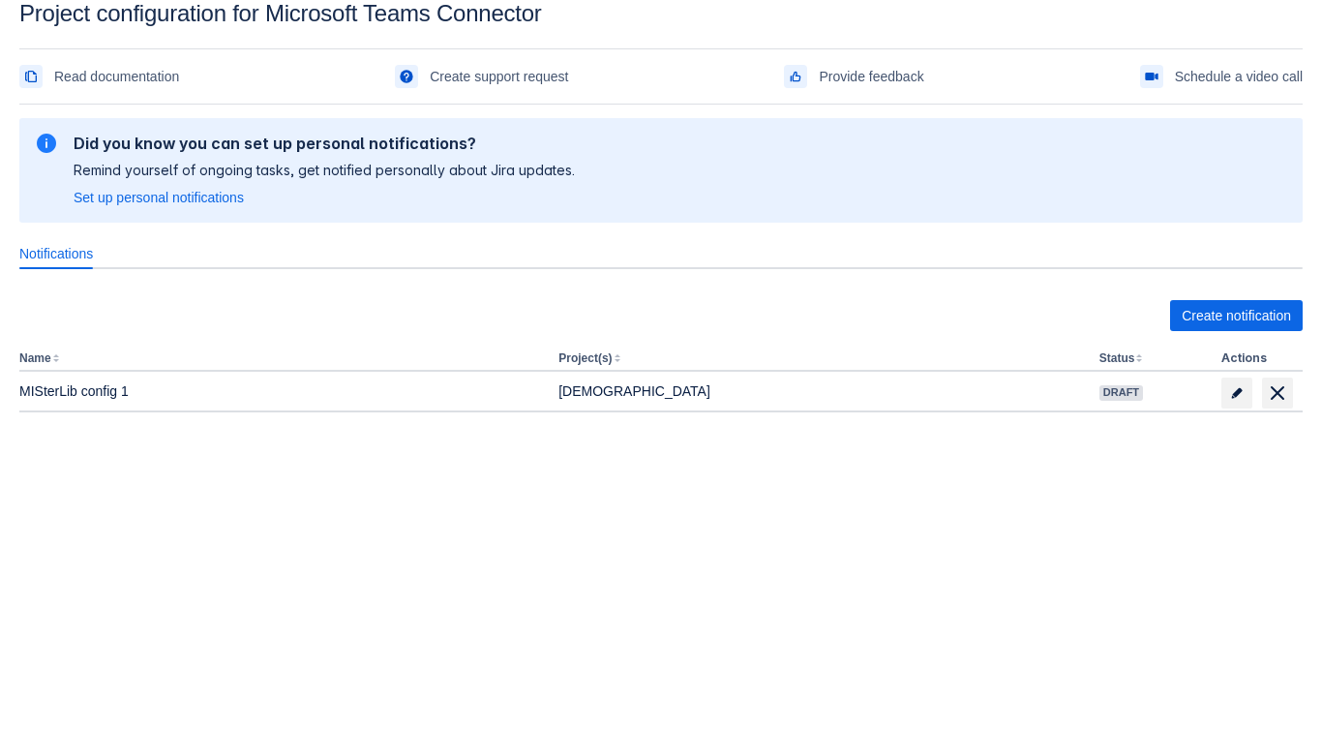
click at [929, 494] on div "Please refresh the page and try again. If the issue persist please contact supp…" at bounding box center [660, 316] width 1283 height 408
